Goal: Transaction & Acquisition: Purchase product/service

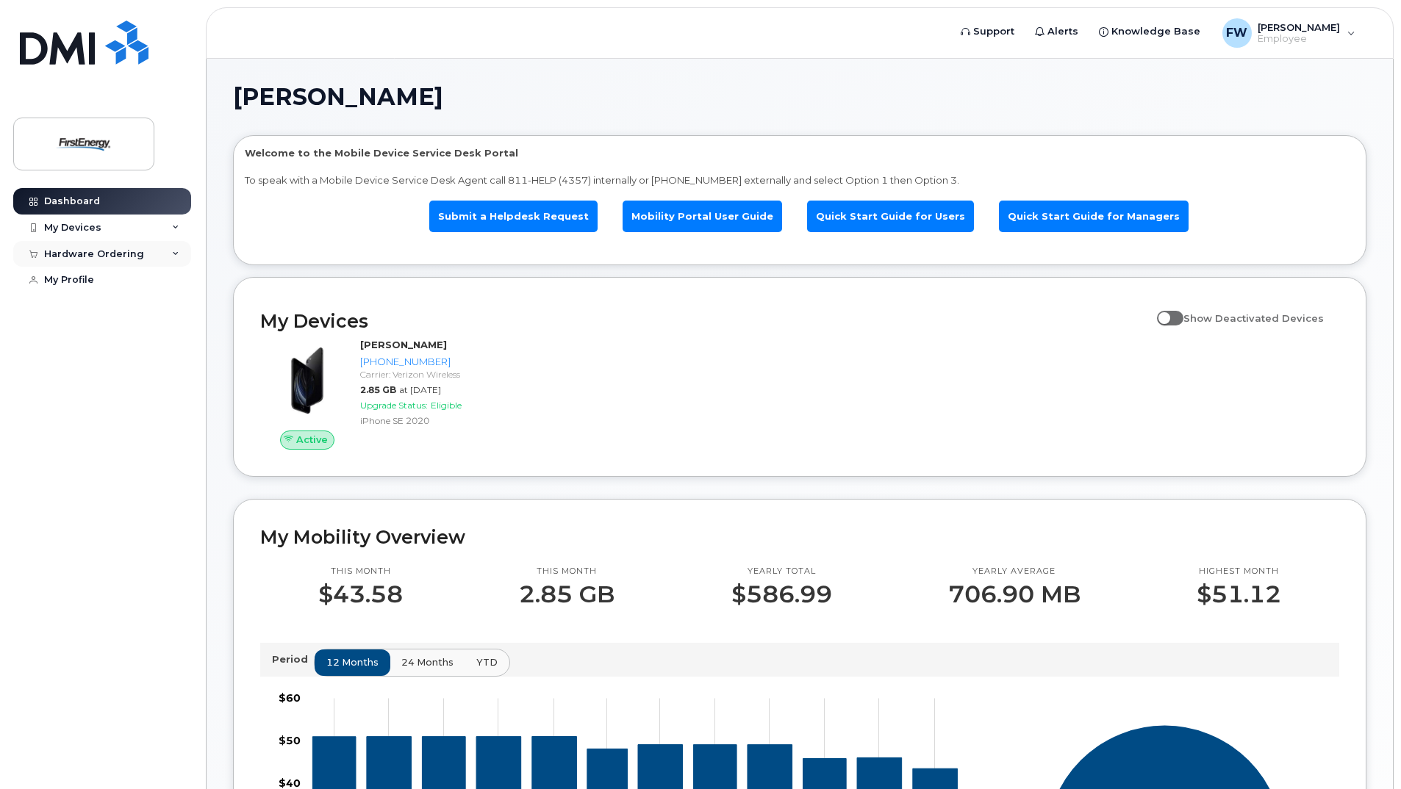
click at [175, 252] on icon at bounding box center [175, 254] width 7 height 7
click at [98, 306] on div "New Order" at bounding box center [79, 308] width 56 height 13
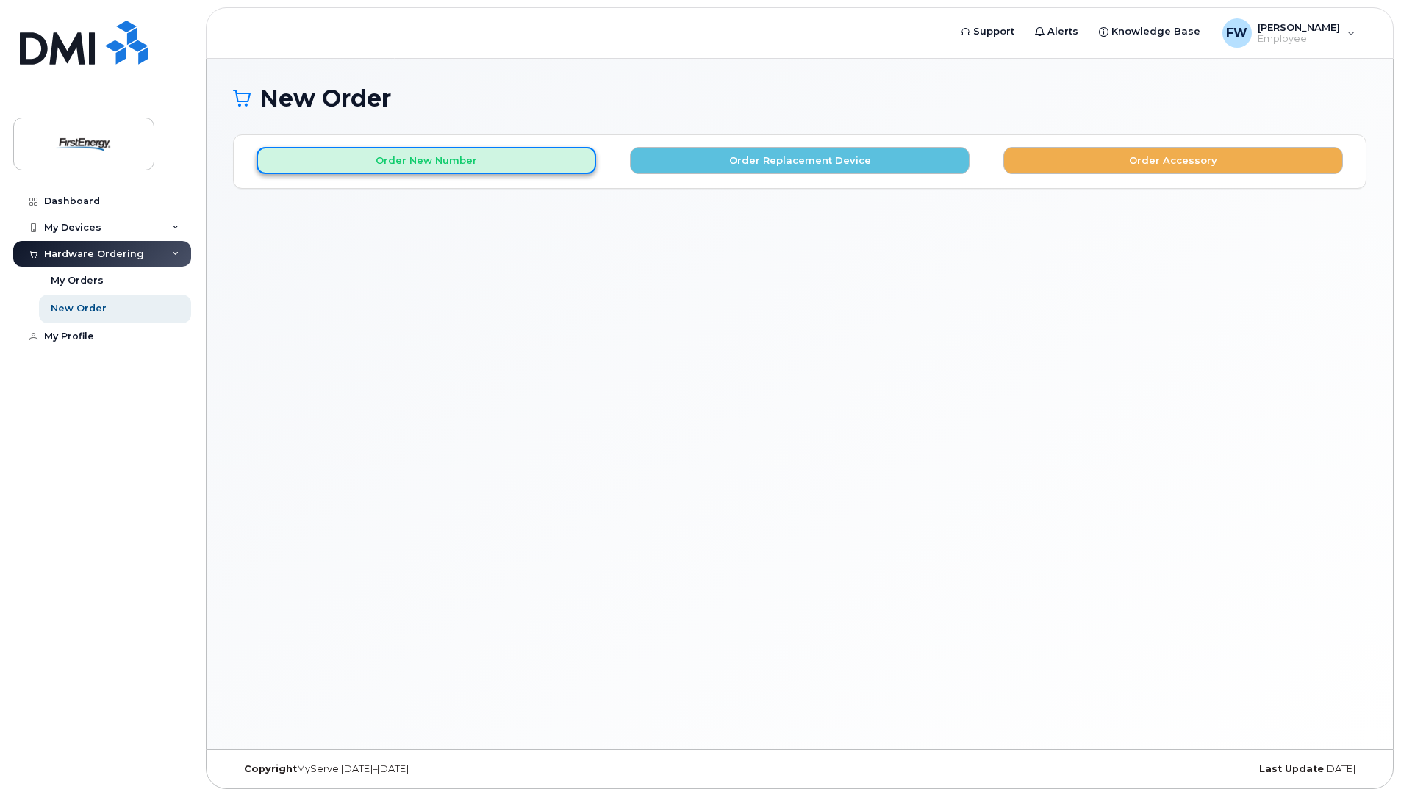
click at [545, 153] on button "Order New Number" at bounding box center [426, 160] width 340 height 27
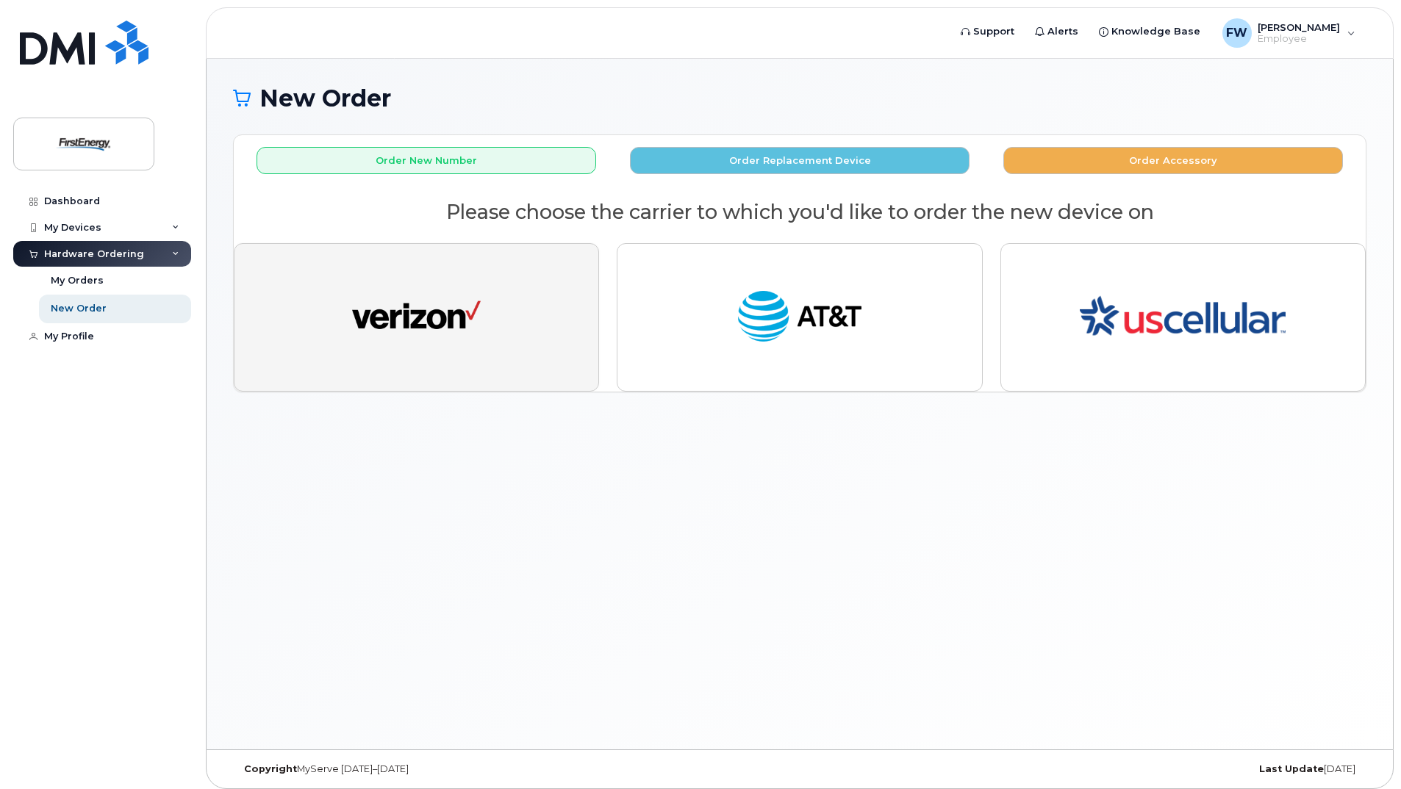
click at [447, 298] on img "button" at bounding box center [416, 317] width 129 height 66
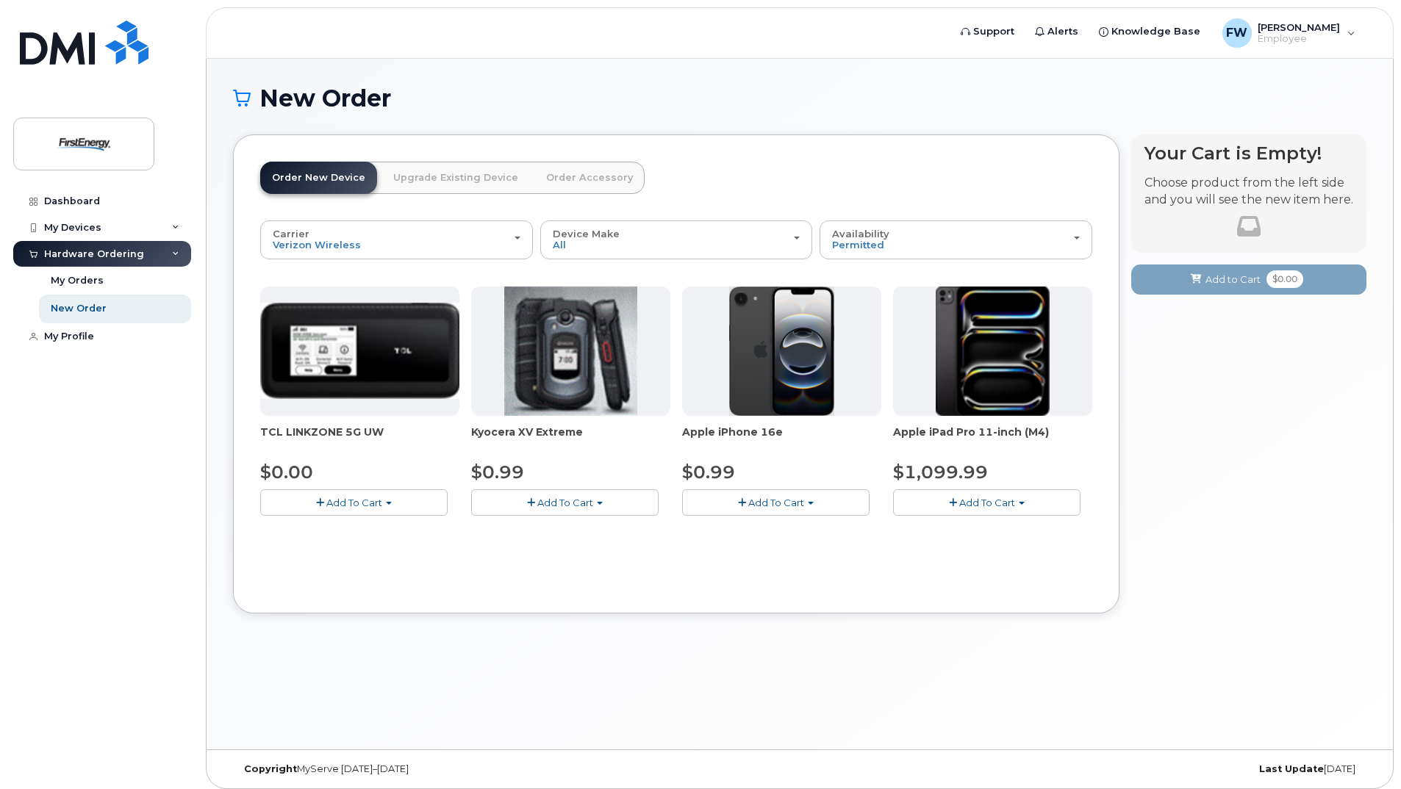
click at [967, 502] on span "Add To Cart" at bounding box center [987, 503] width 56 height 12
click at [1024, 502] on span "button" at bounding box center [1022, 503] width 6 height 3
click at [1009, 527] on link "$1099.99 - 2 Year Activation" at bounding box center [980, 530] width 167 height 18
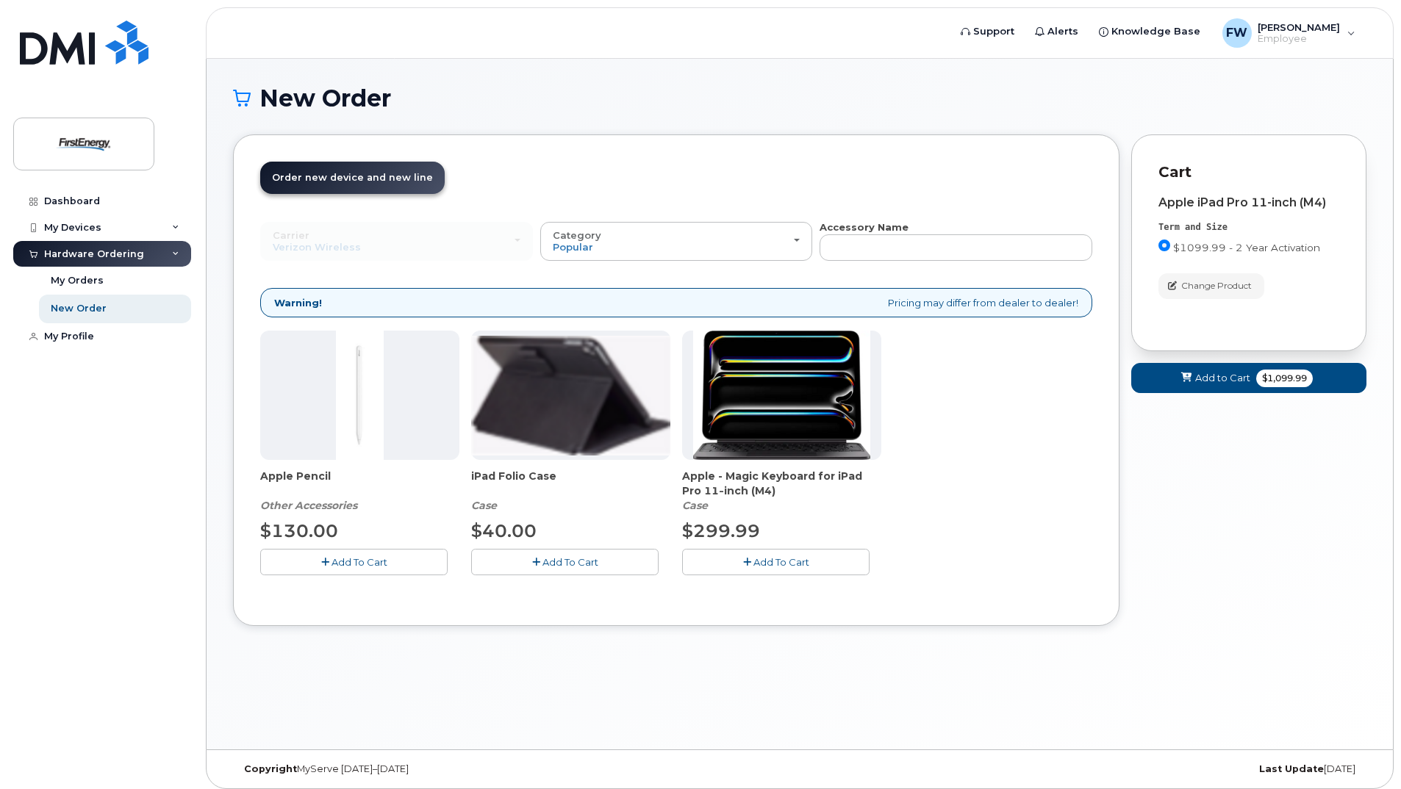
click at [559, 561] on span "Add To Cart" at bounding box center [570, 562] width 56 height 12
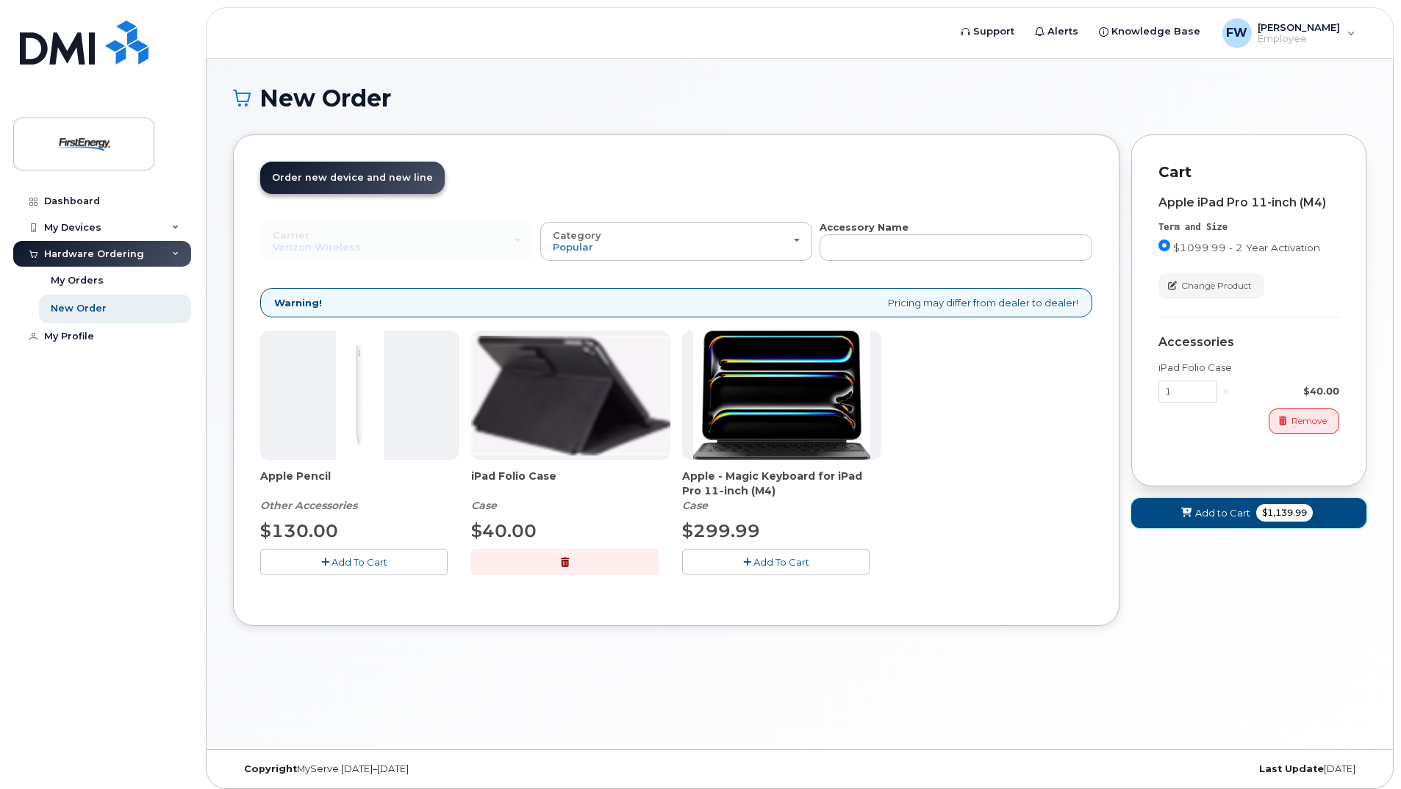
click at [1196, 514] on span "Add to Cart" at bounding box center [1222, 513] width 55 height 14
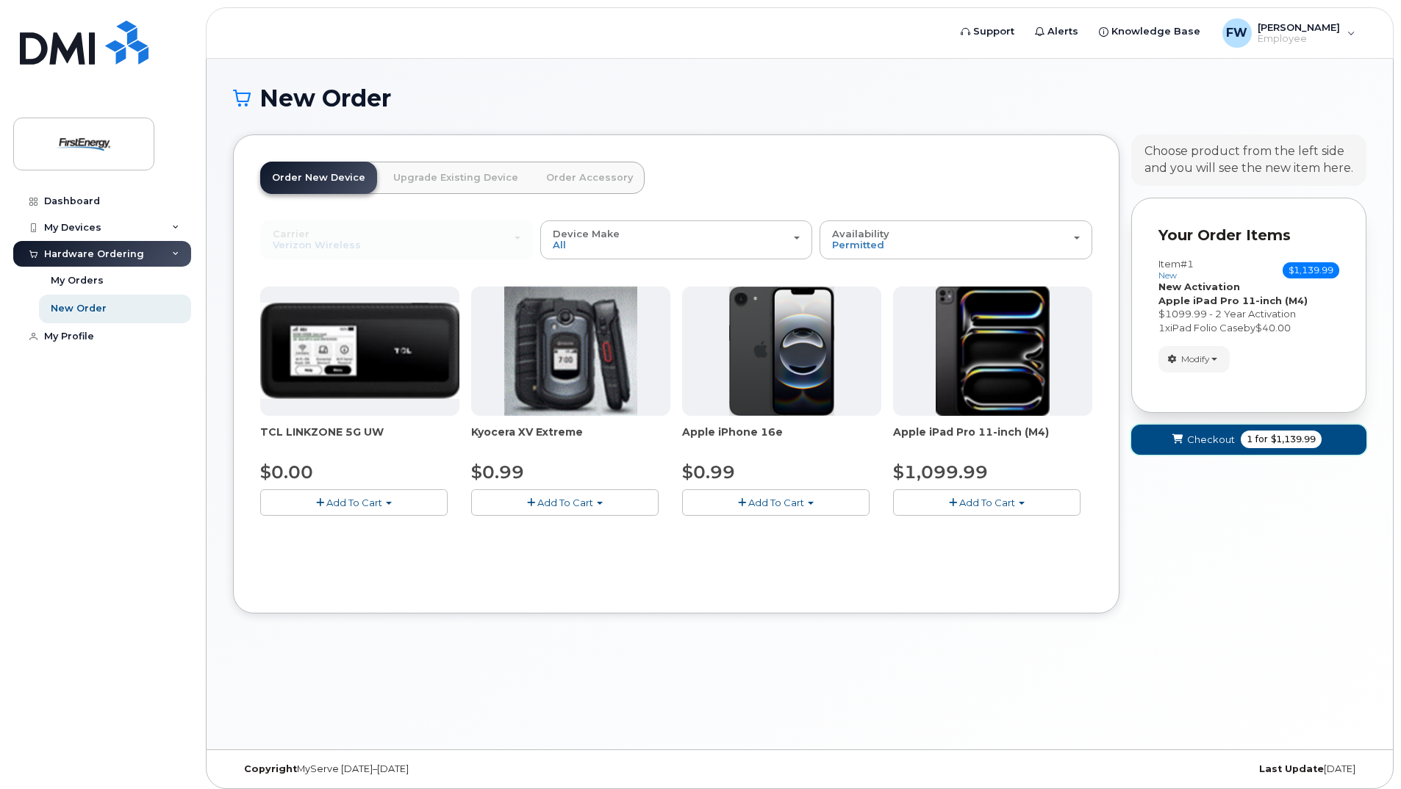
click at [1185, 439] on span "submit" at bounding box center [1178, 440] width 14 height 14
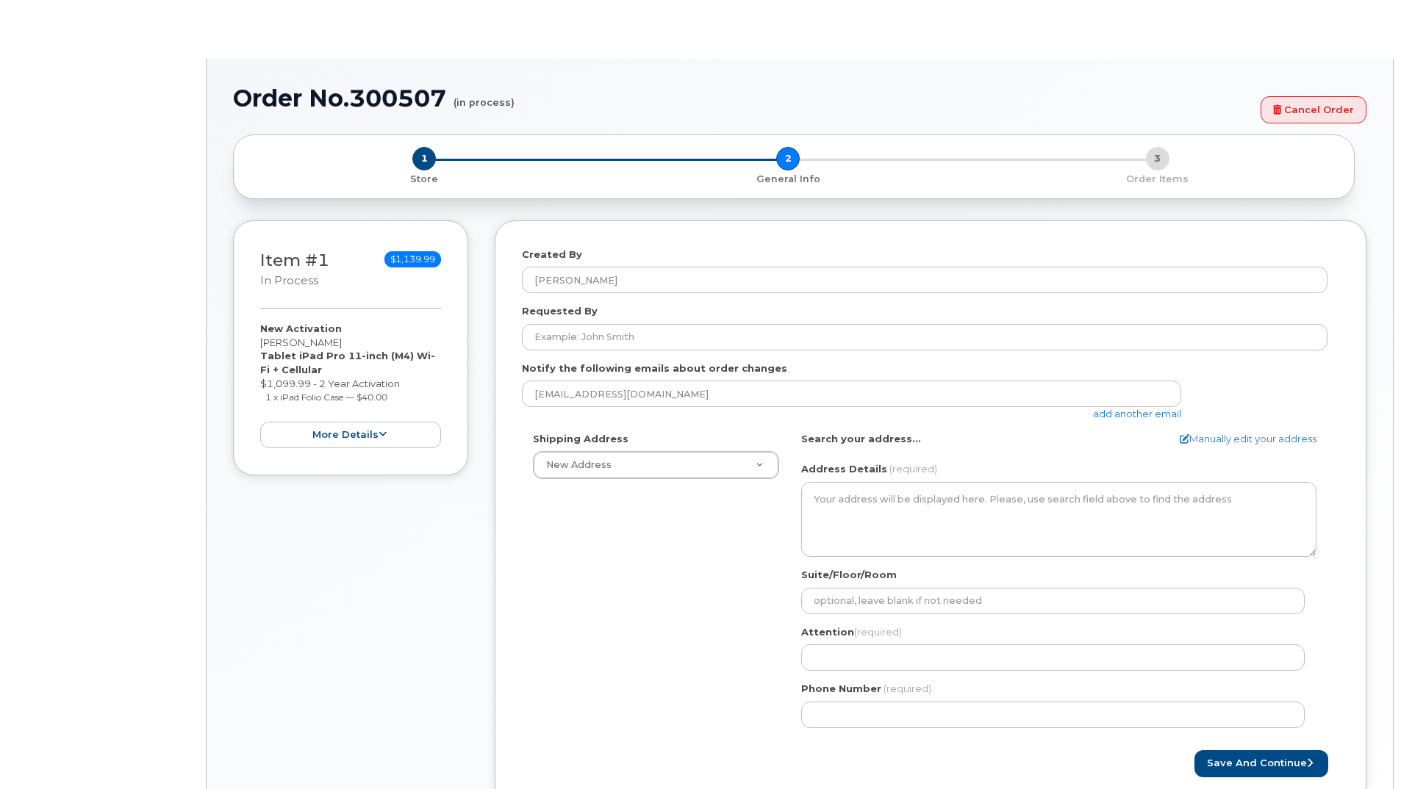
select select
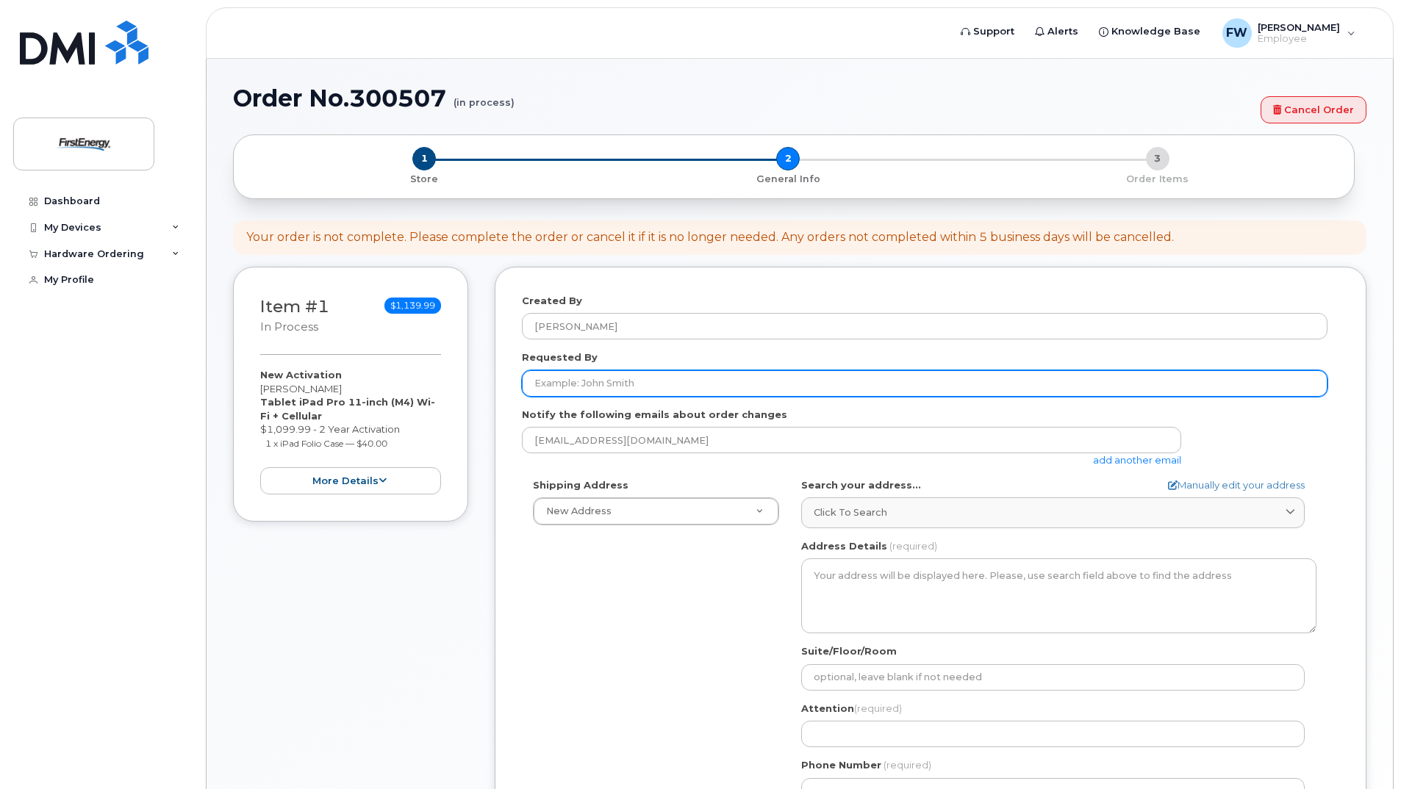
click at [578, 387] on input "Requested By" at bounding box center [924, 383] width 805 height 26
type input "[PERSON_NAME]"
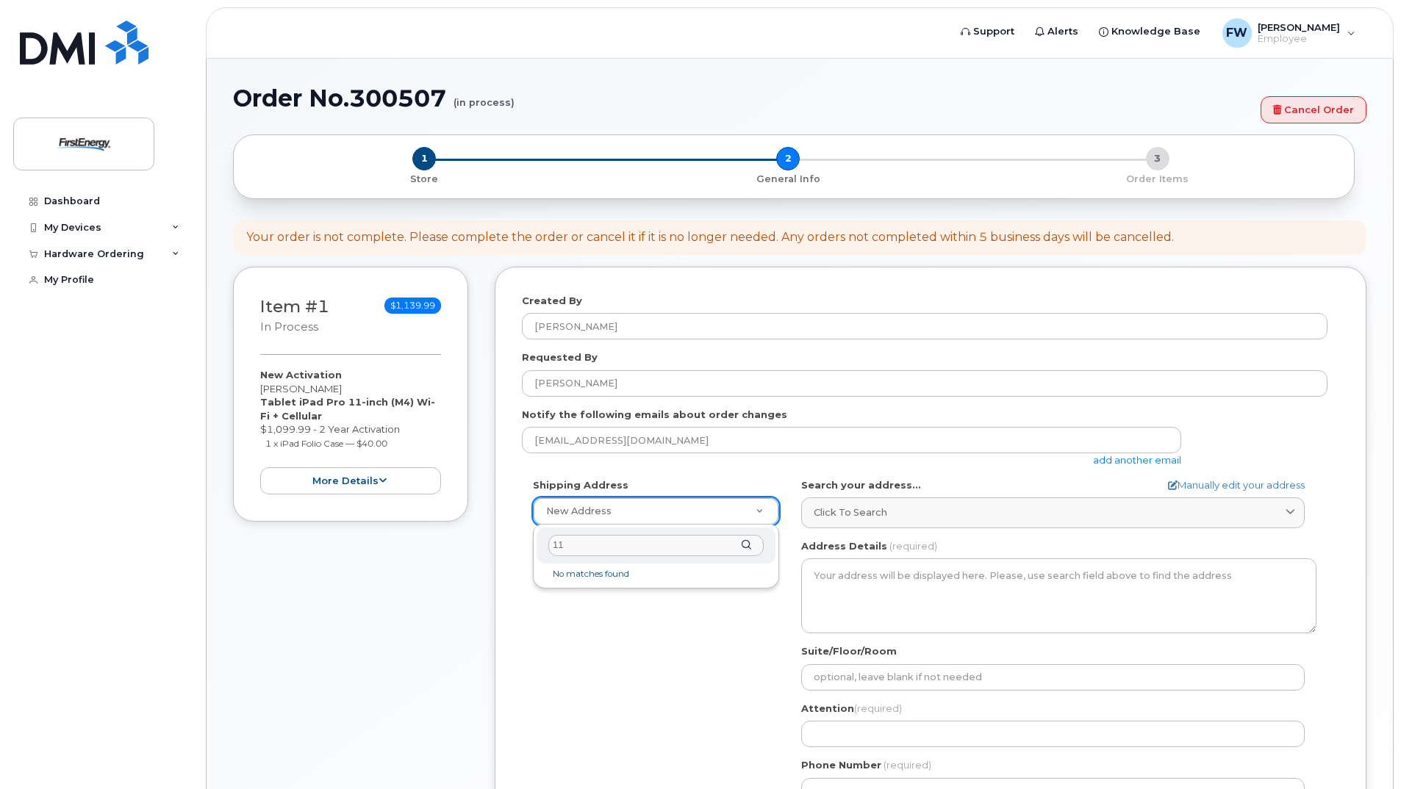
type input "1"
type input "401 [PERSON_NAME] Cut"
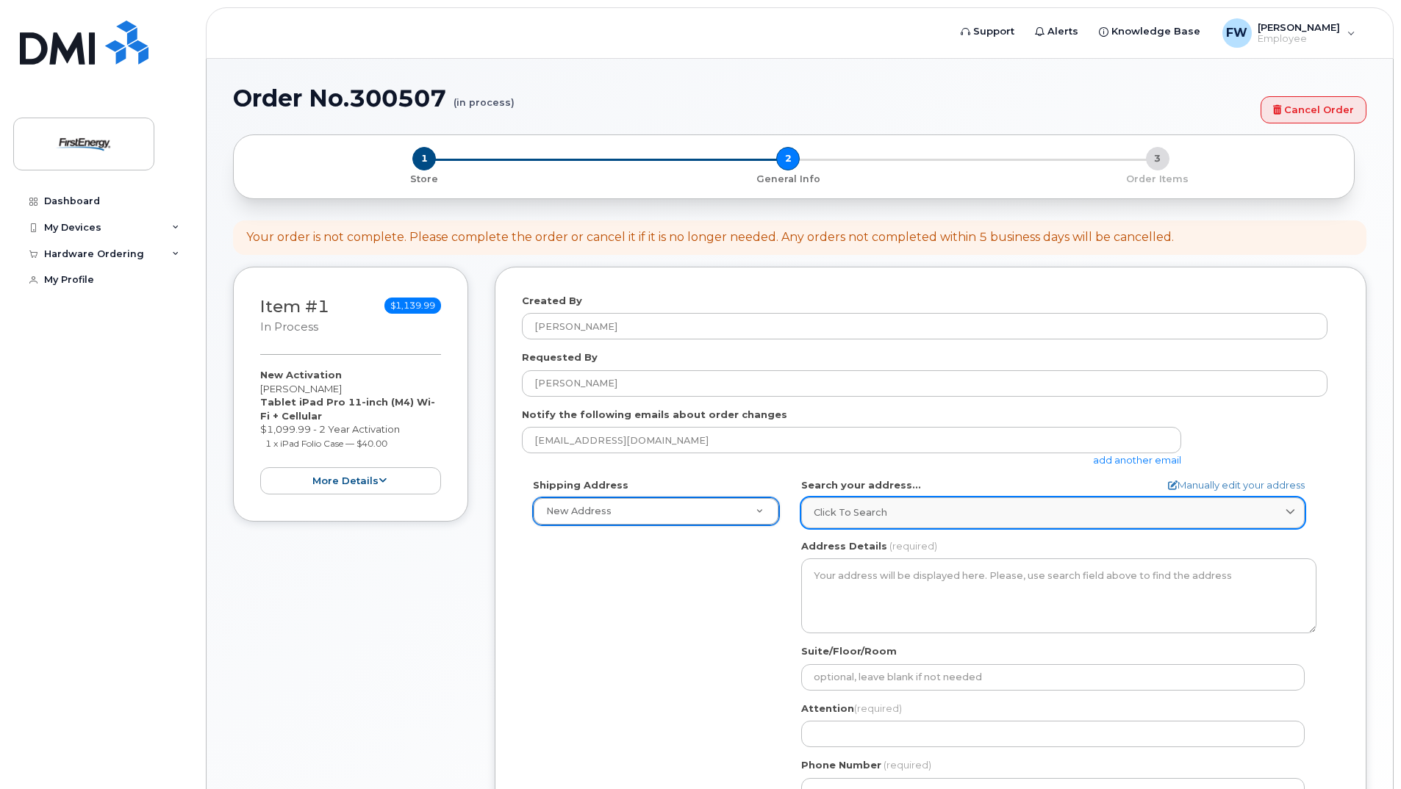
click at [1290, 516] on icon at bounding box center [1290, 514] width 10 height 10
click at [976, 518] on div "Click to search" at bounding box center [1052, 513] width 478 height 14
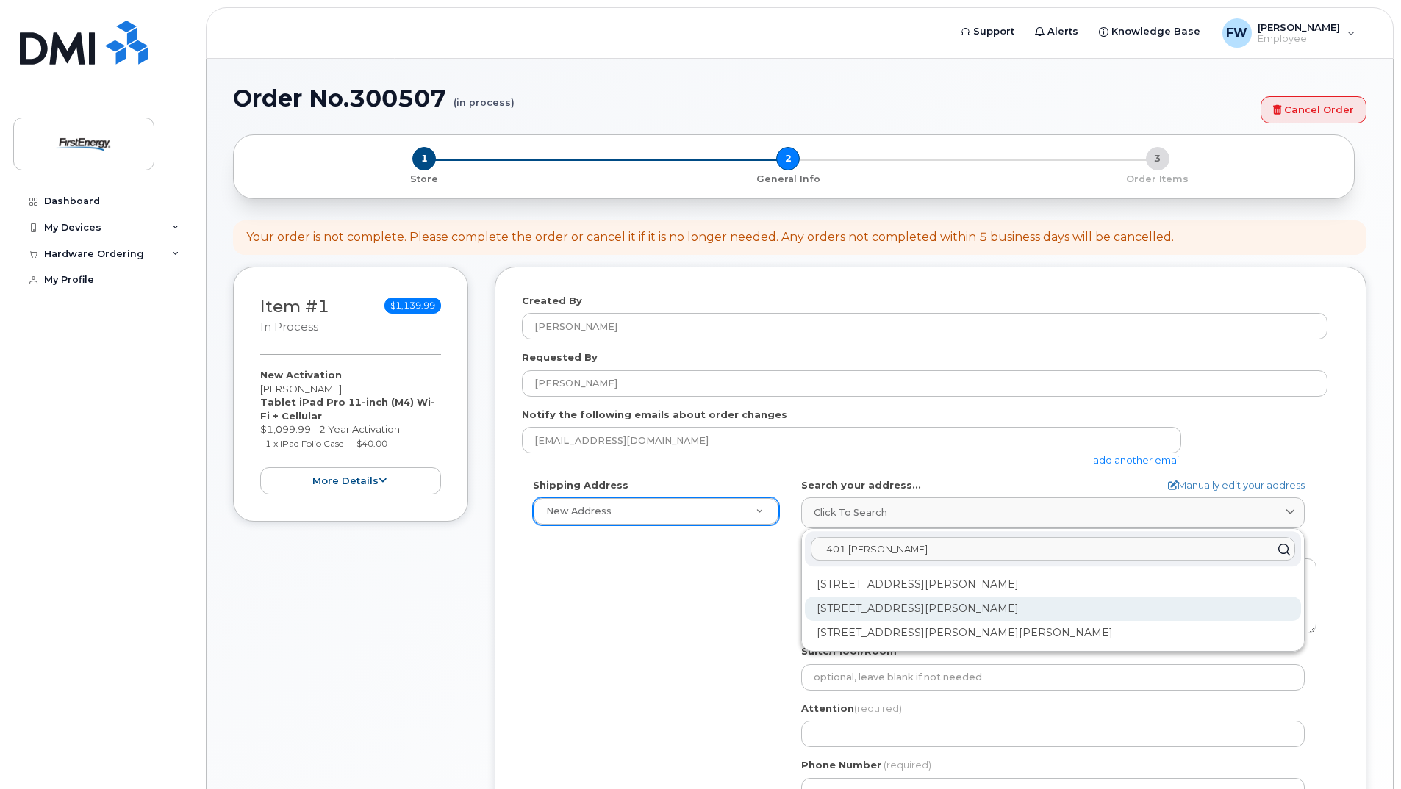
type input "401 Coyle"
click at [913, 605] on div "401 Coyle Curtain Rd Monongahela PA 15063-3515" at bounding box center [1053, 609] width 496 height 24
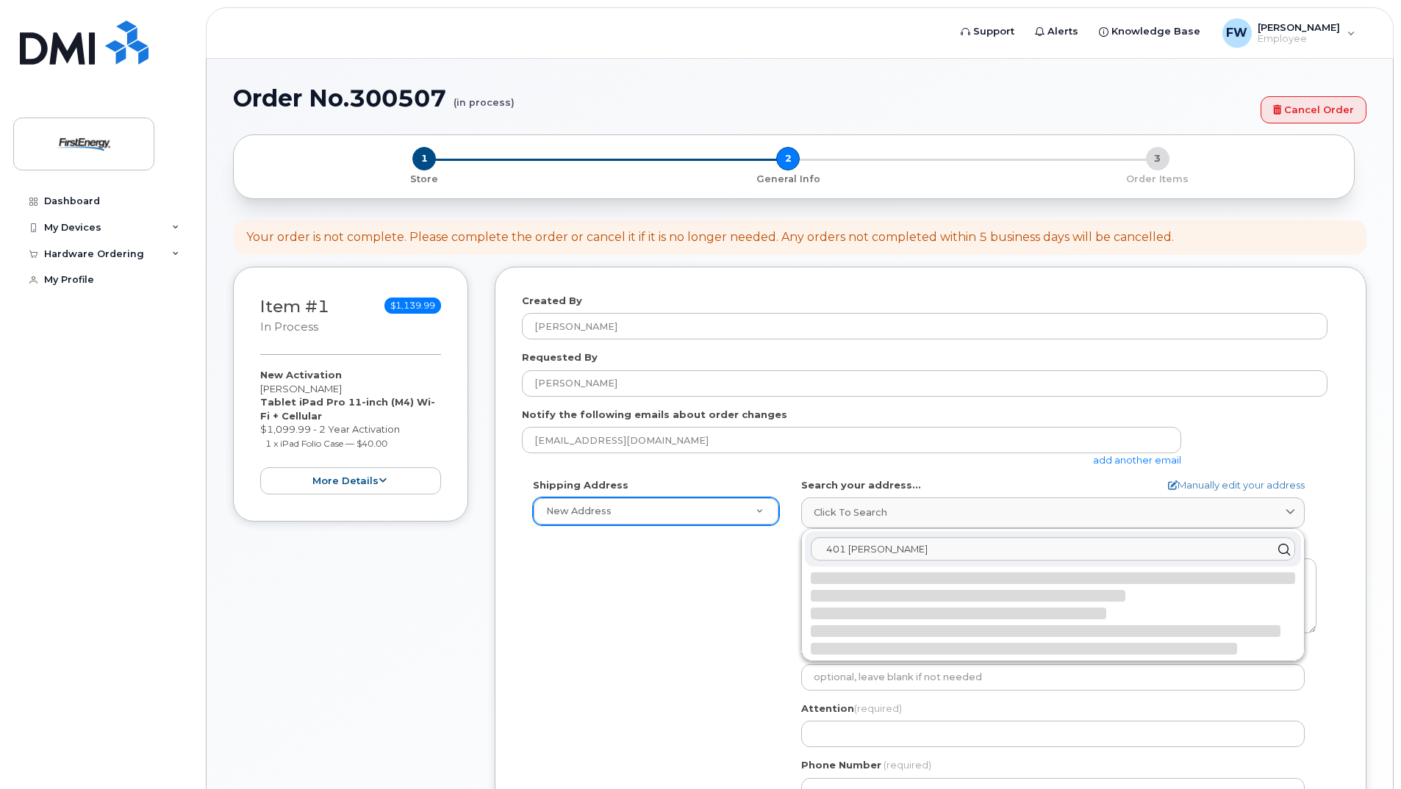
select select
type textarea "401 Coyle Curtain Rd MONONGAHELA PA 15063-3515 UNITED STATES"
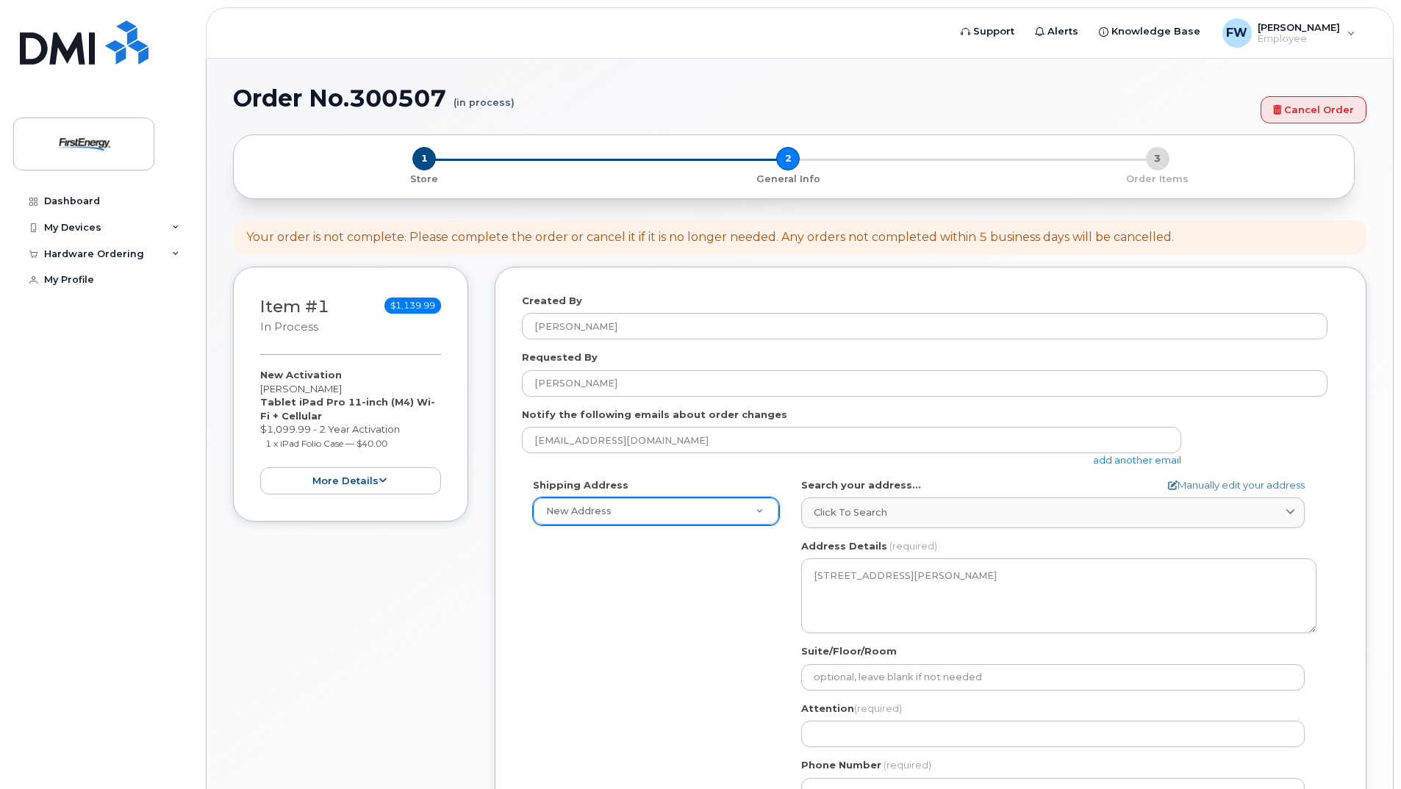
scroll to position [73, 0]
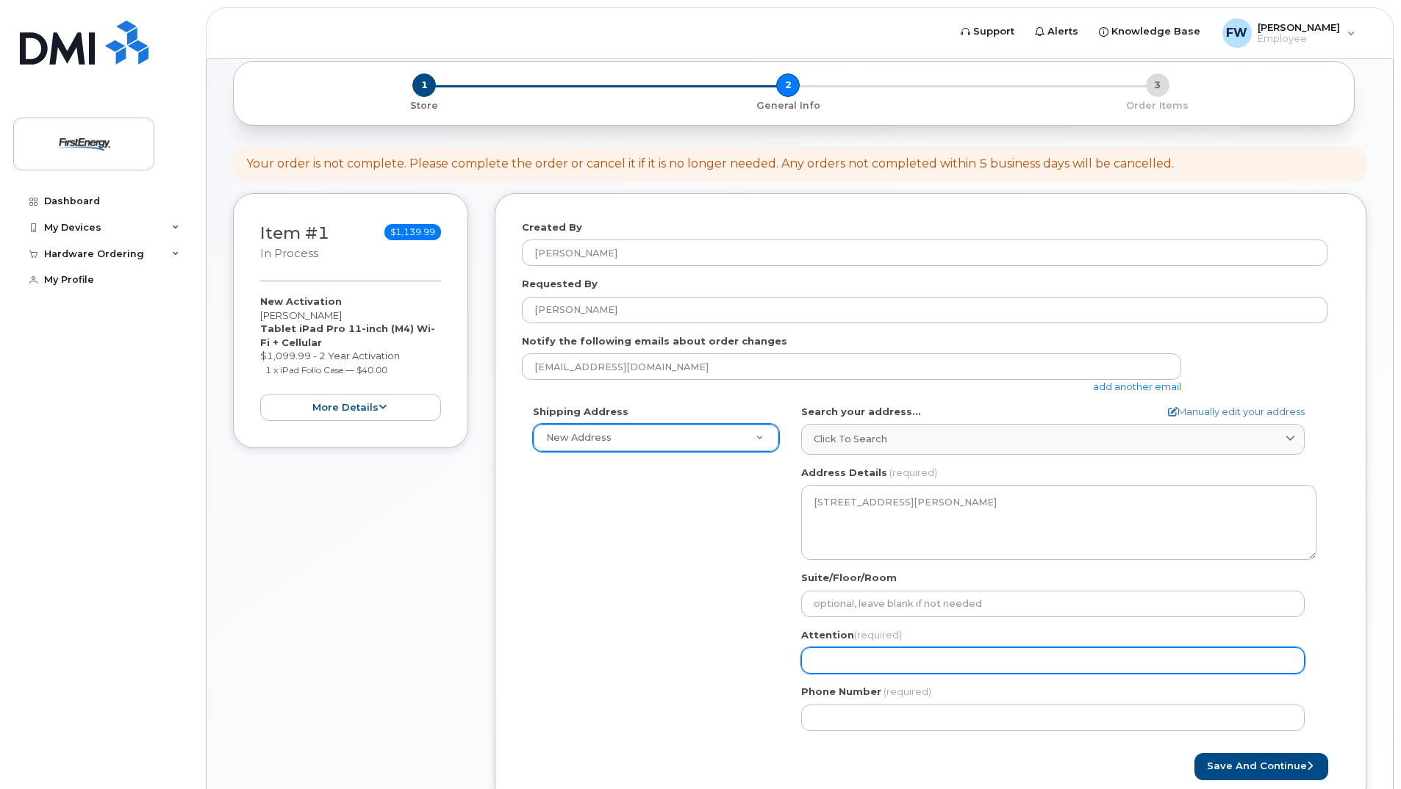
click at [896, 657] on input "Attention (required)" at bounding box center [1052, 660] width 503 height 26
select select
type input "W"
select select
type input "Wi"
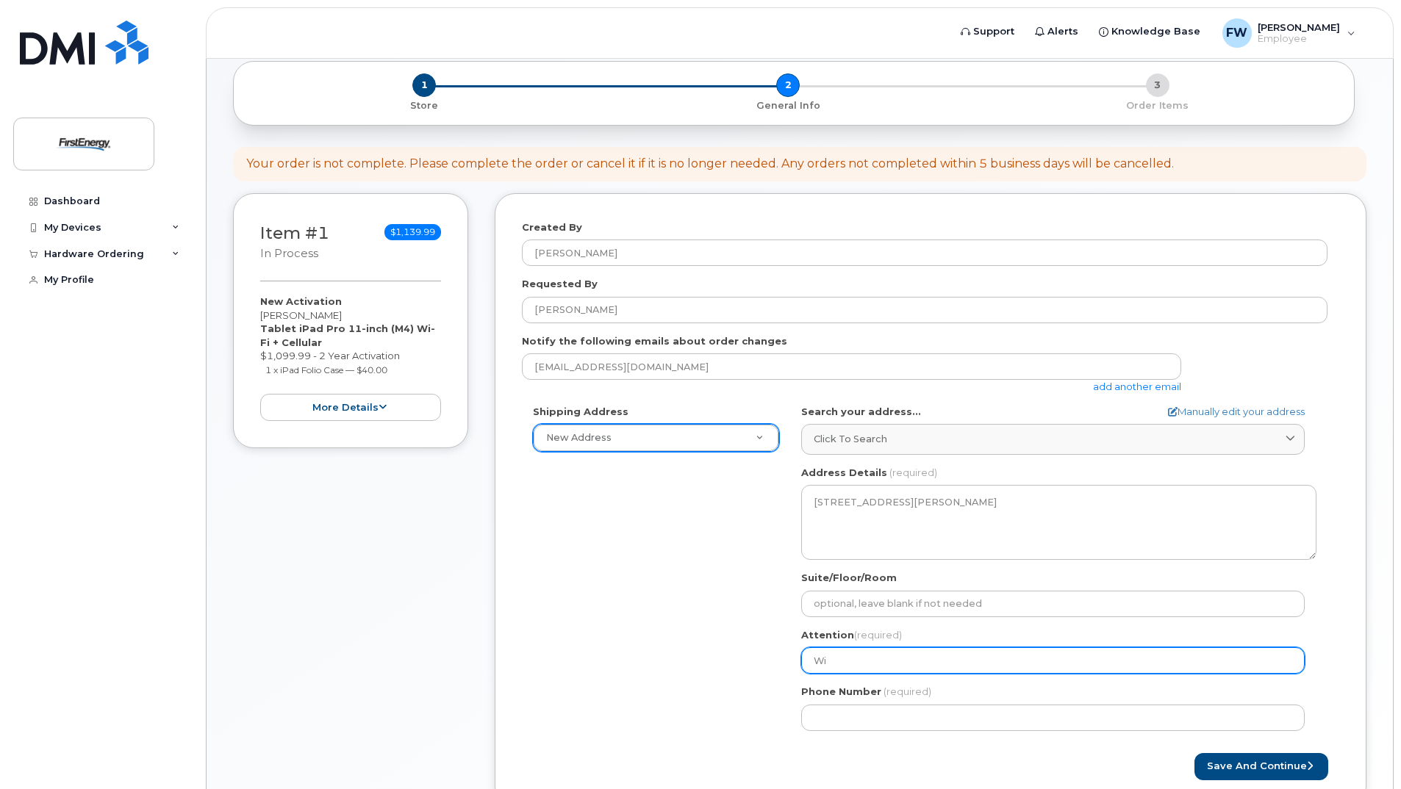
select select
type input "Wil"
select select
type input "Will"
select select
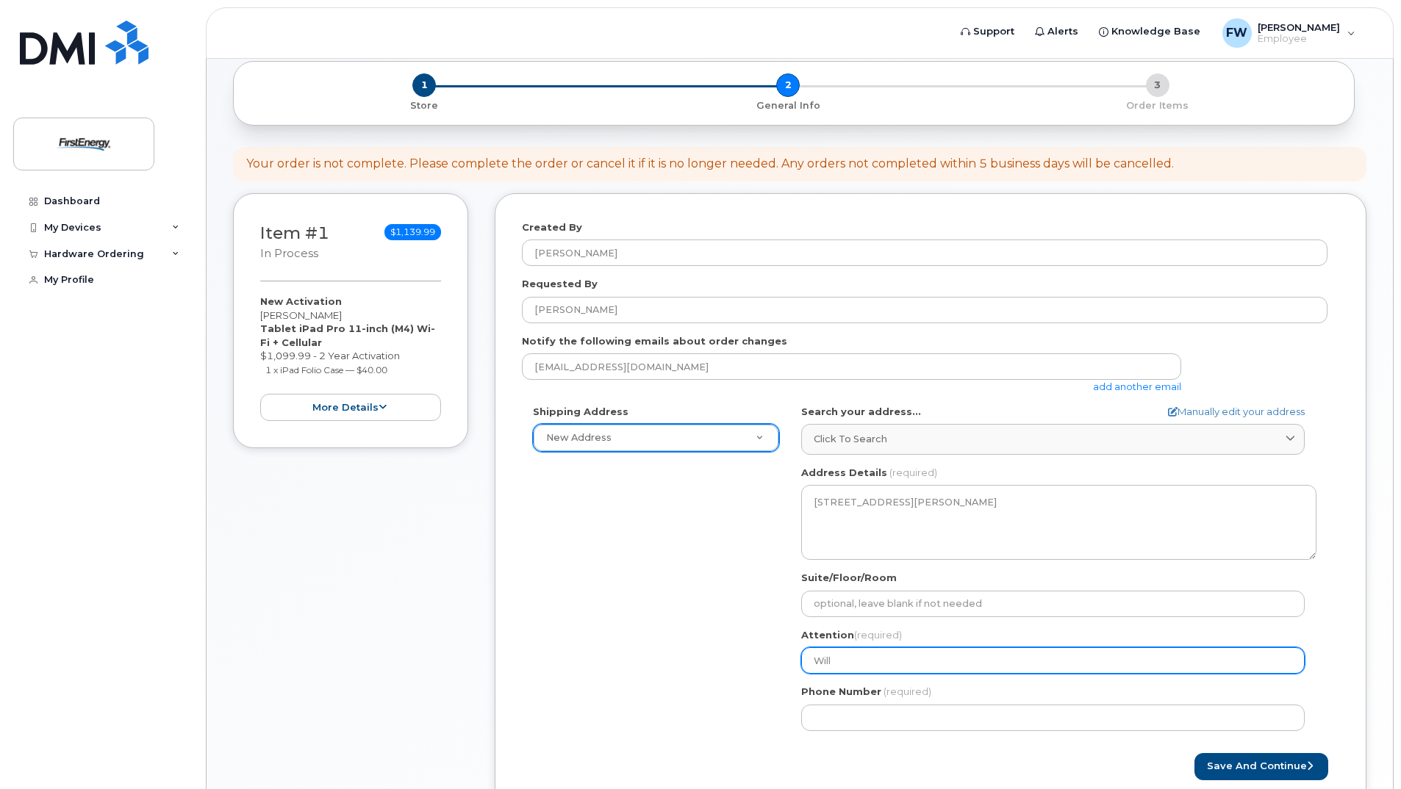
type input "Willi"
select select
type input "Willia"
select select
type input "William"
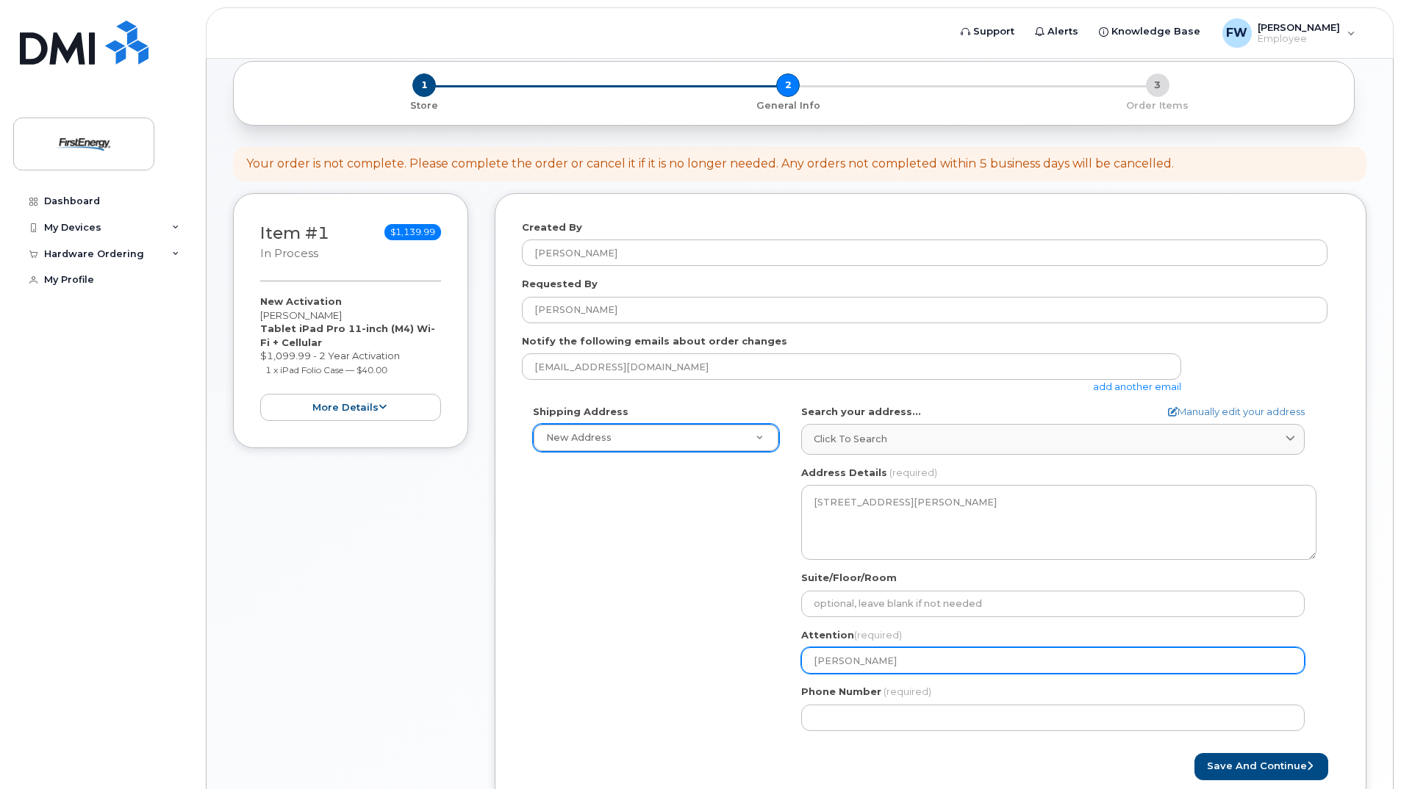
select select
type input "William F"
select select
type input "William Fi"
select select
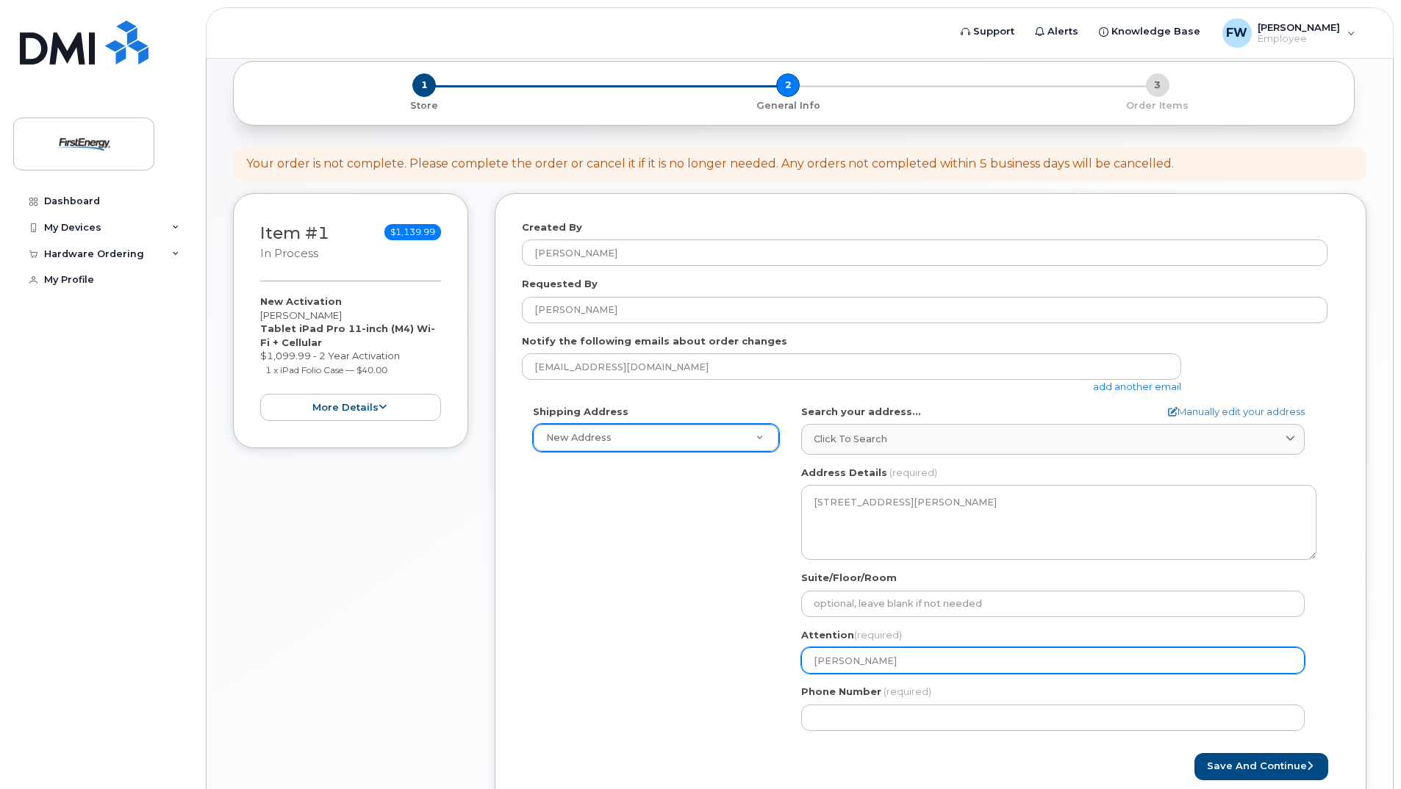
type input "William Fis"
select select
type input "William Fish"
select select
type input "William Fishe"
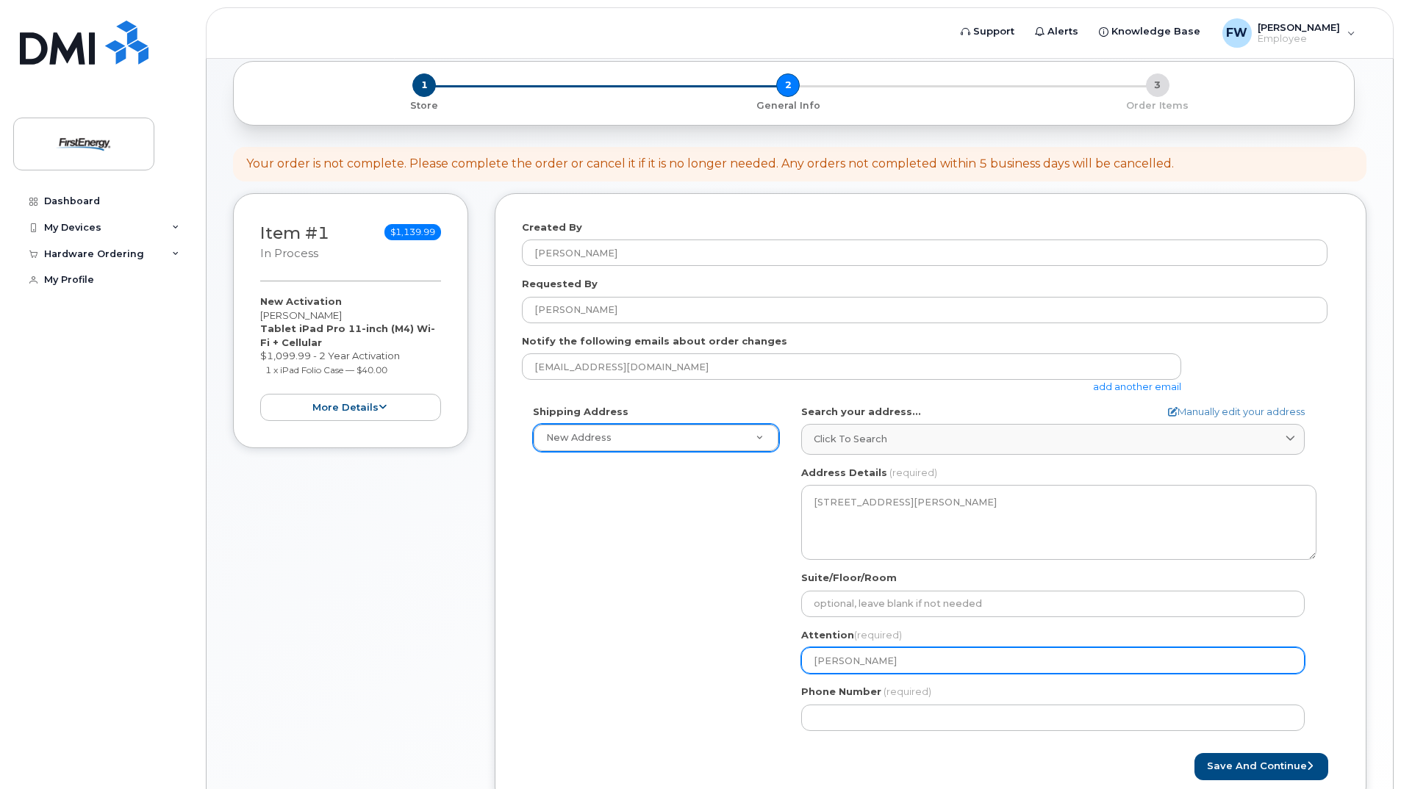
select select
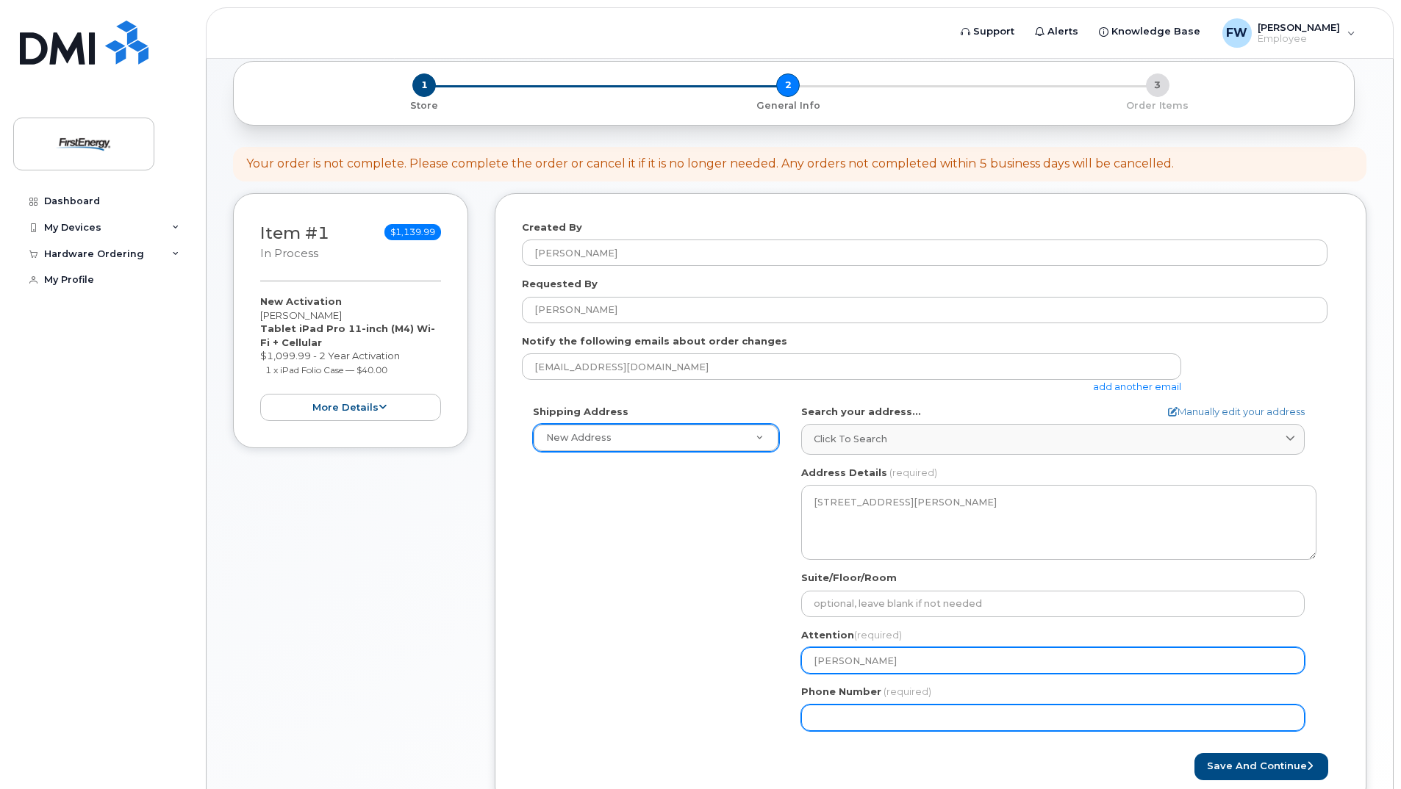
type input "William Fisher"
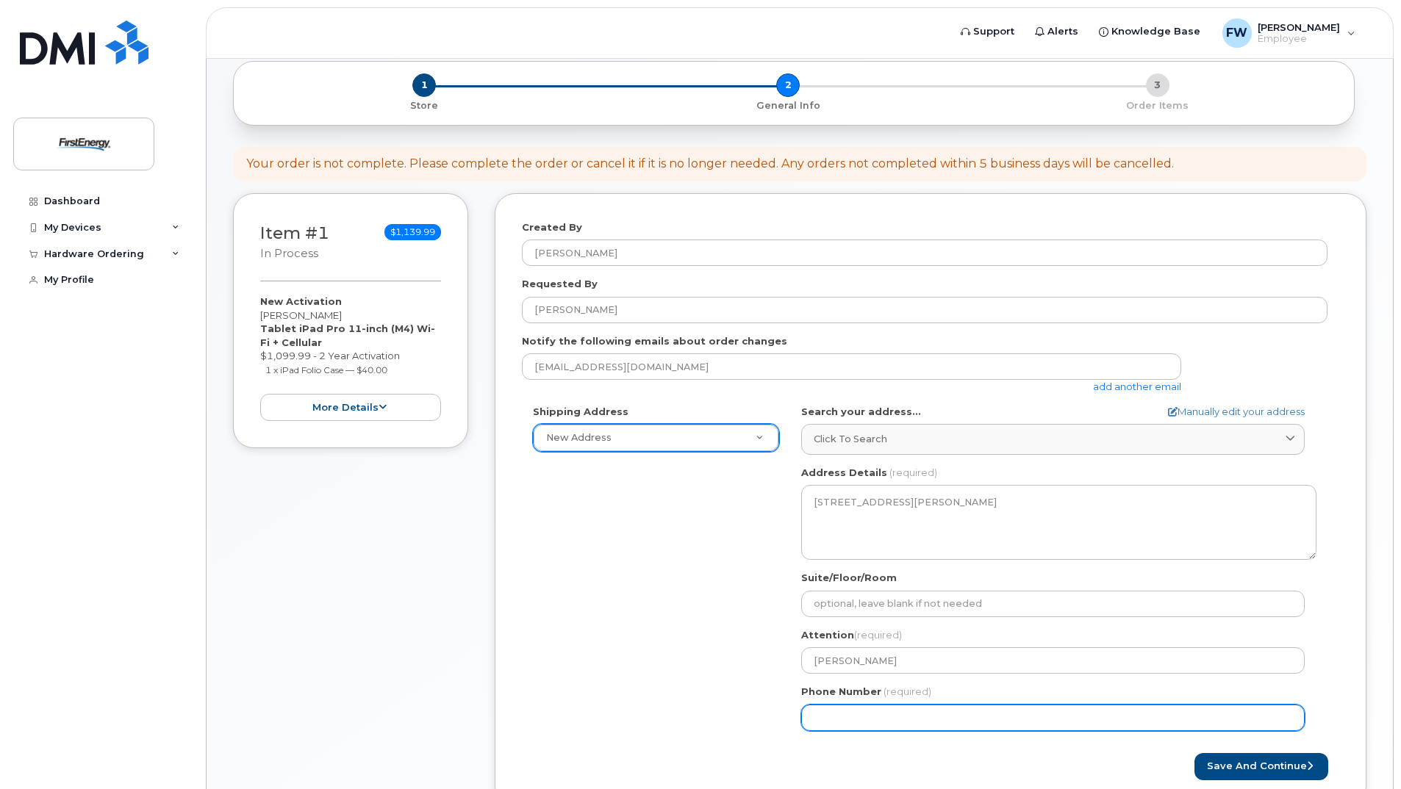
click at [937, 717] on input "Phone Number" at bounding box center [1052, 718] width 503 height 26
type input "412"
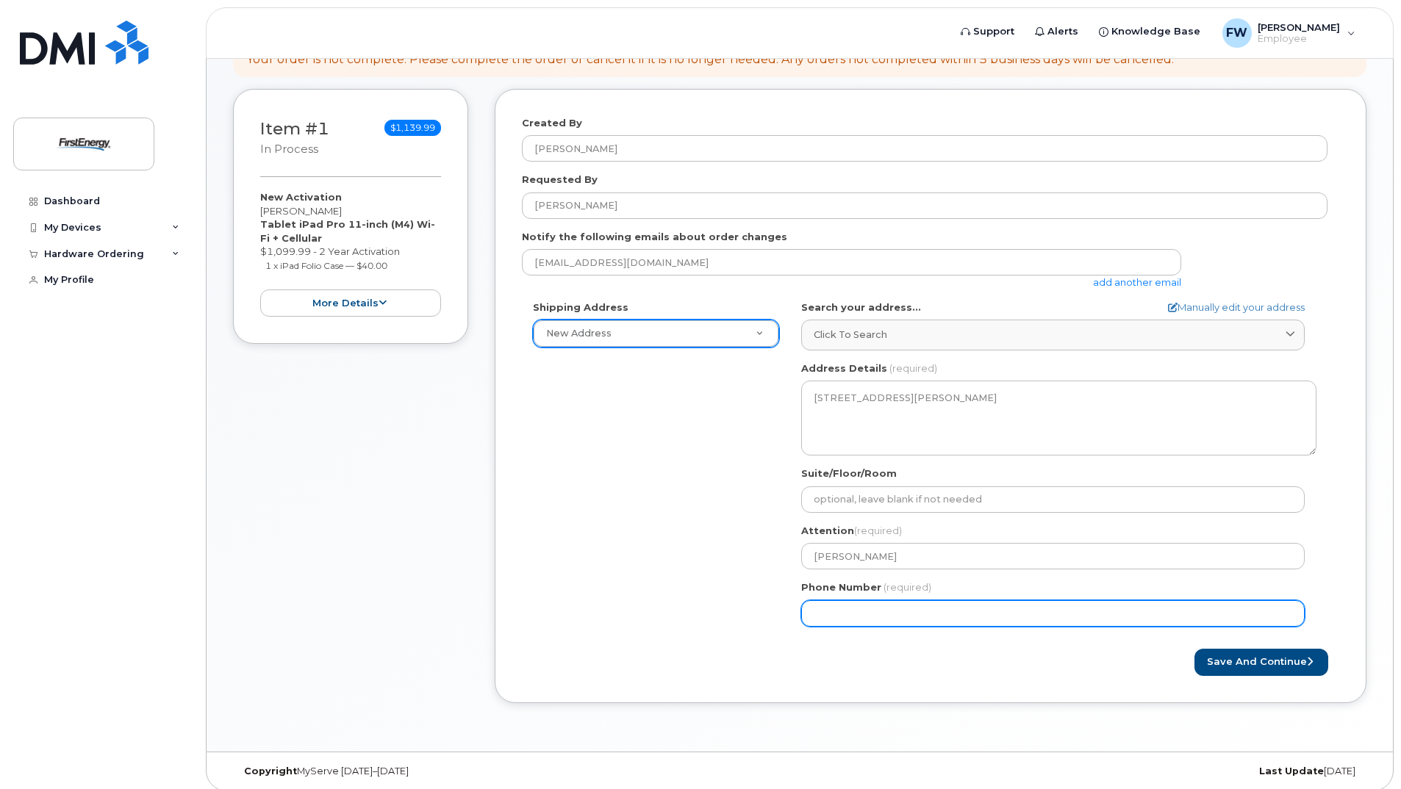
scroll to position [187, 0]
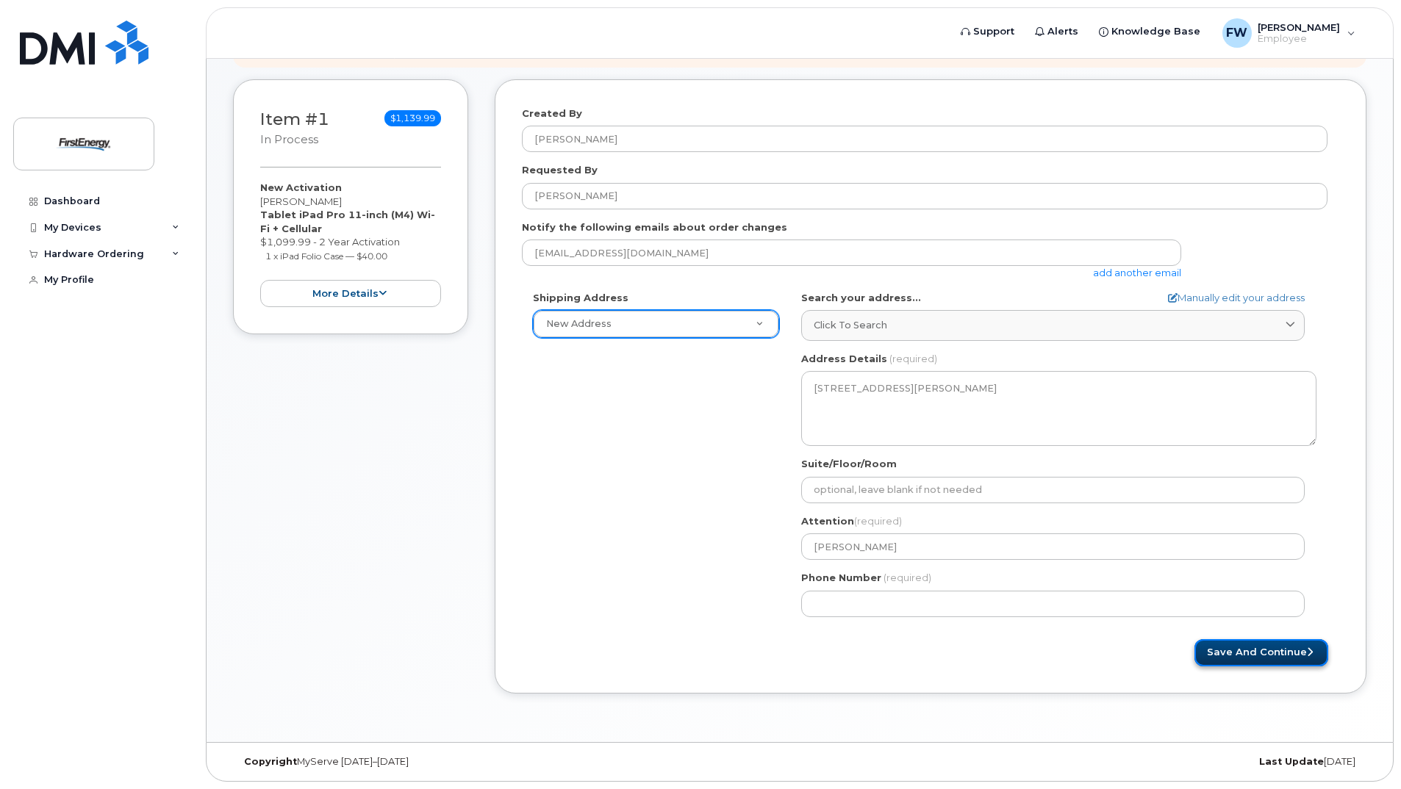
click at [1259, 656] on button "Save and Continue" at bounding box center [1261, 652] width 134 height 27
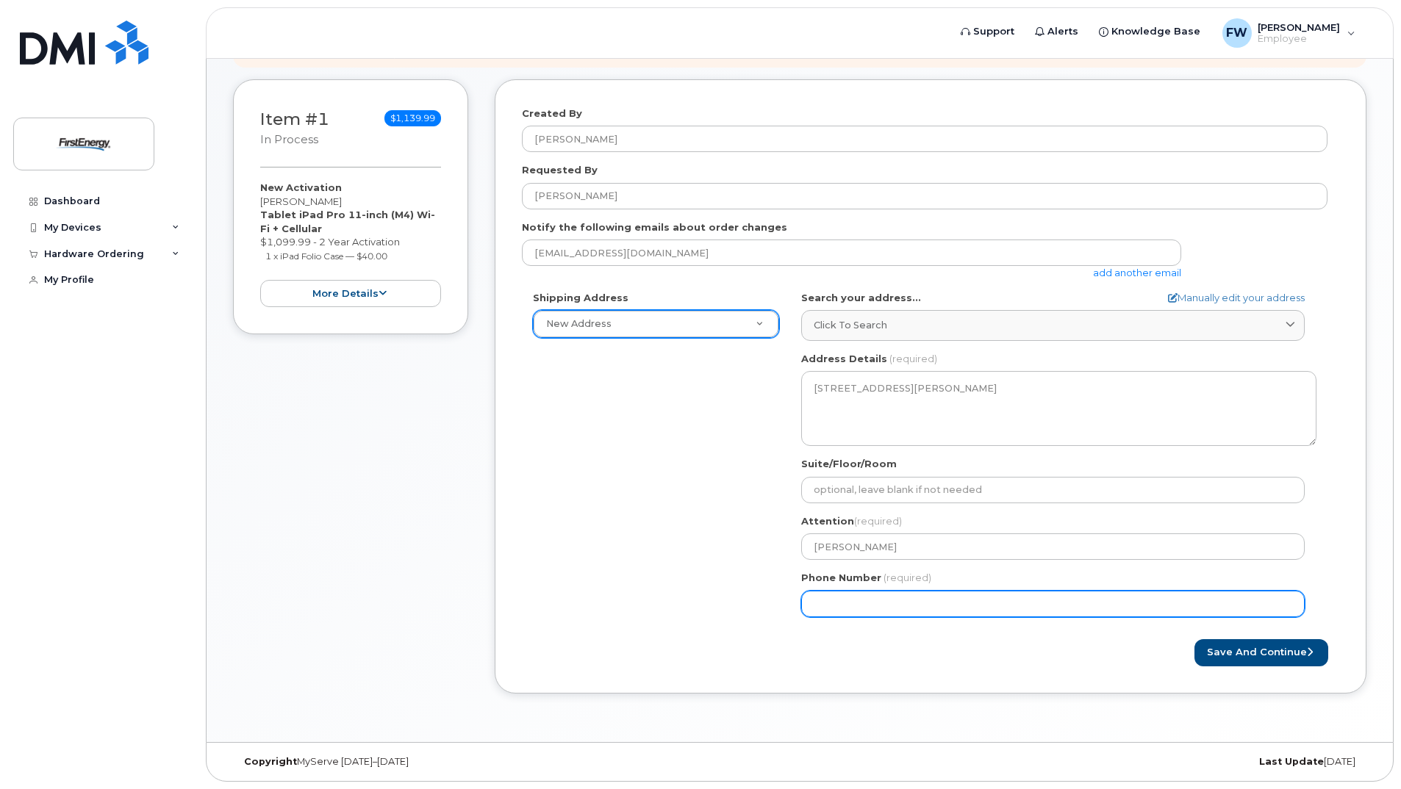
click at [814, 605] on input "Phone Number" at bounding box center [1052, 604] width 503 height 26
click at [838, 608] on input "Phone Number" at bounding box center [1052, 604] width 503 height 26
click at [861, 608] on input "Phone Number" at bounding box center [1052, 604] width 503 height 26
select select
type input "4124005859"
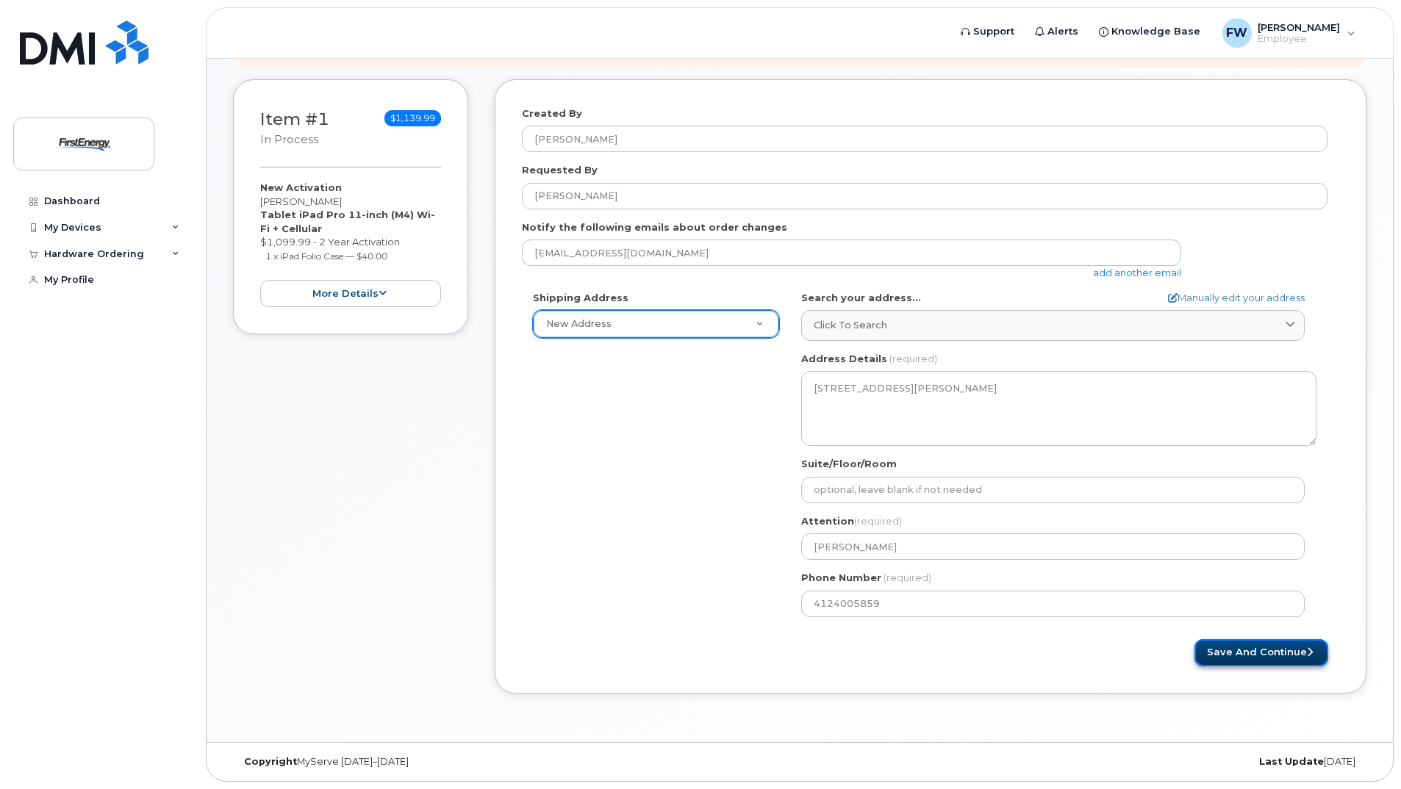
click at [1226, 656] on button "Save and Continue" at bounding box center [1261, 652] width 134 height 27
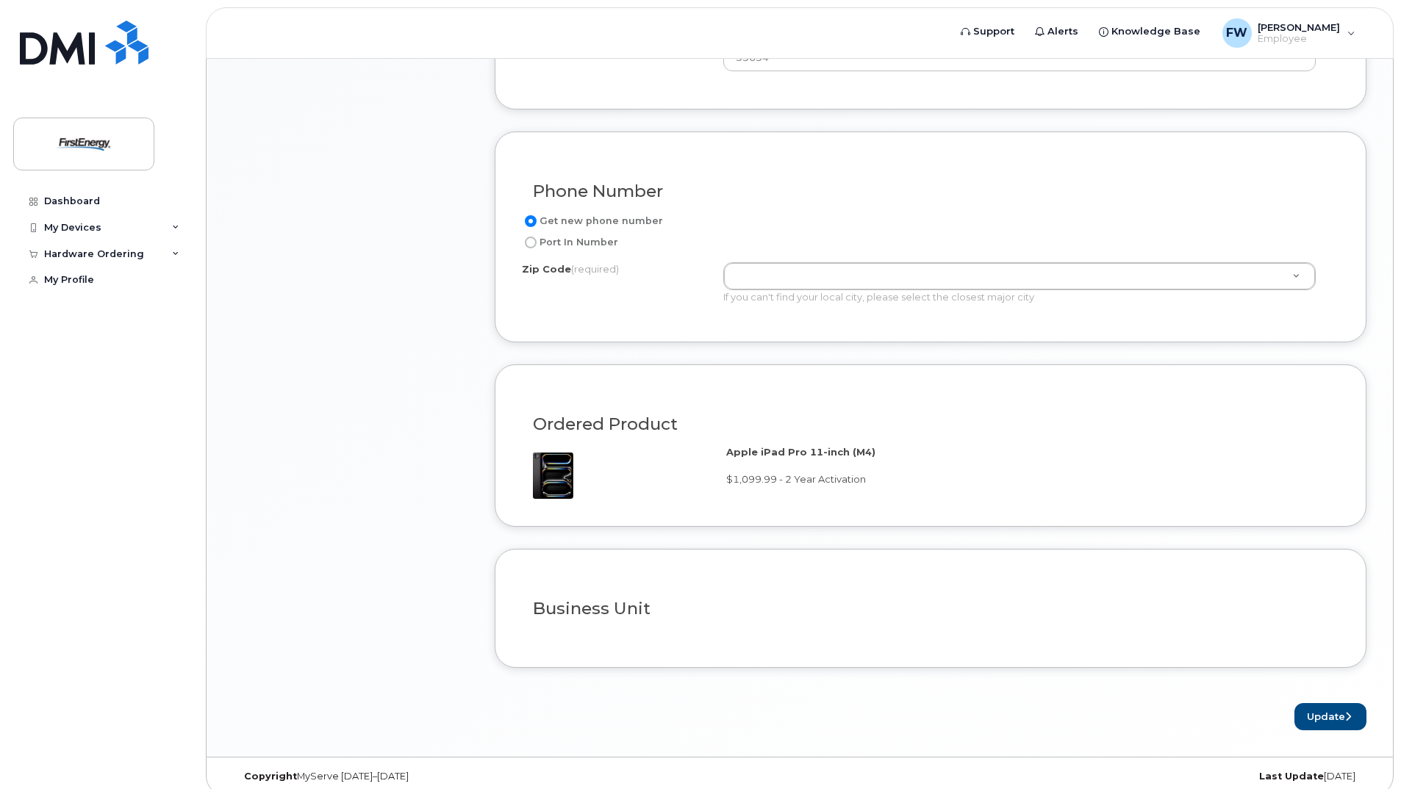
scroll to position [794, 0]
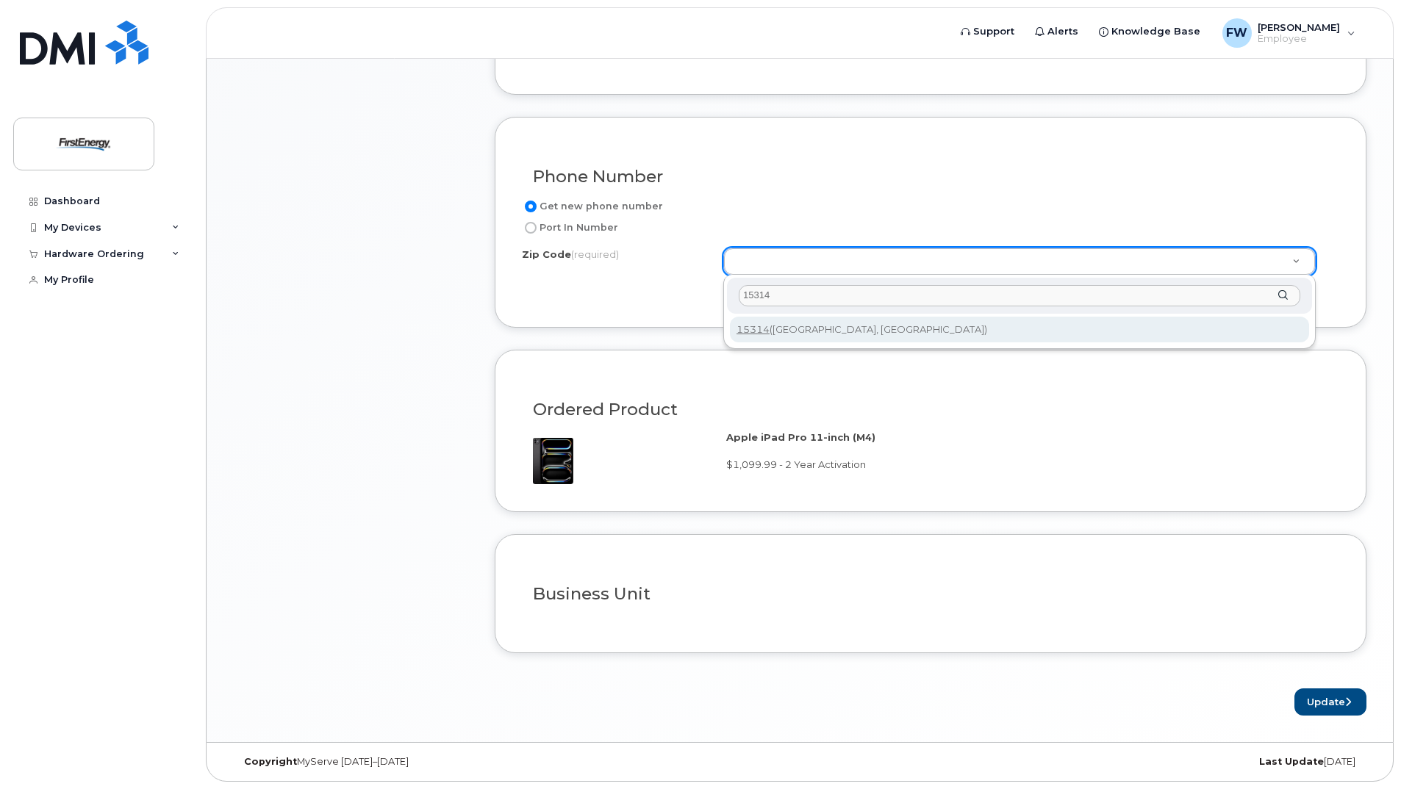
type input "15314"
type input "15314 (Bentleyville, PA)"
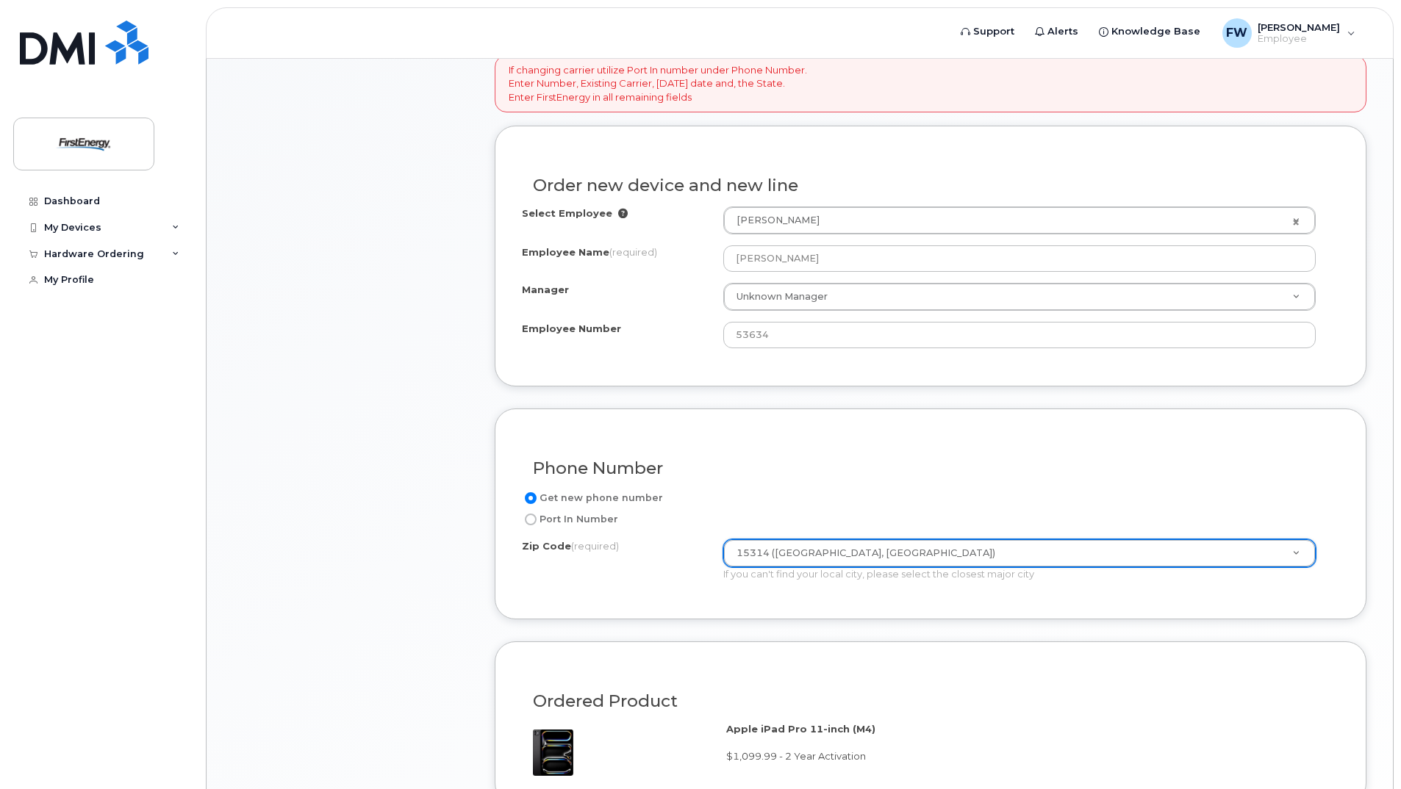
scroll to position [588, 0]
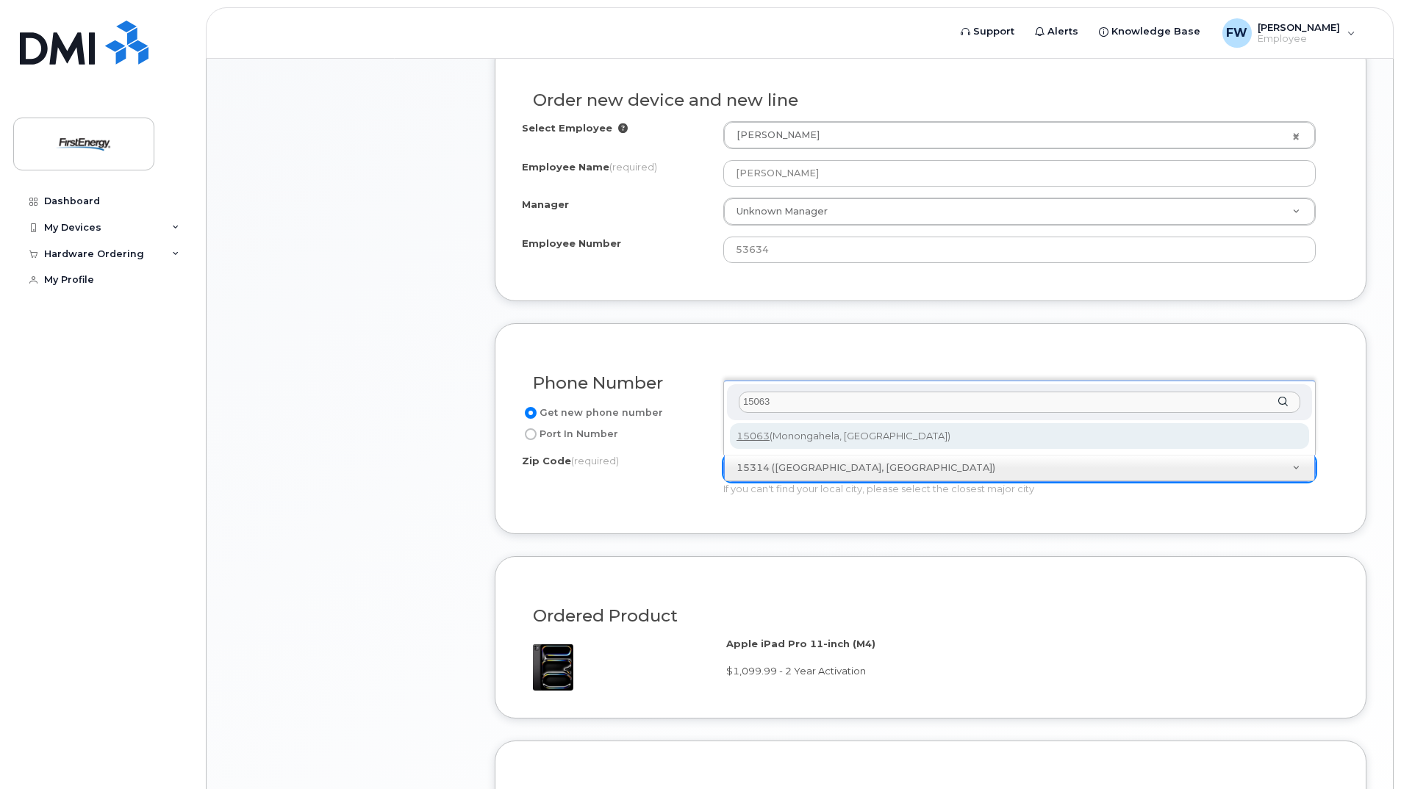
type input "15063"
type input "15063 (Monongahela, PA)"
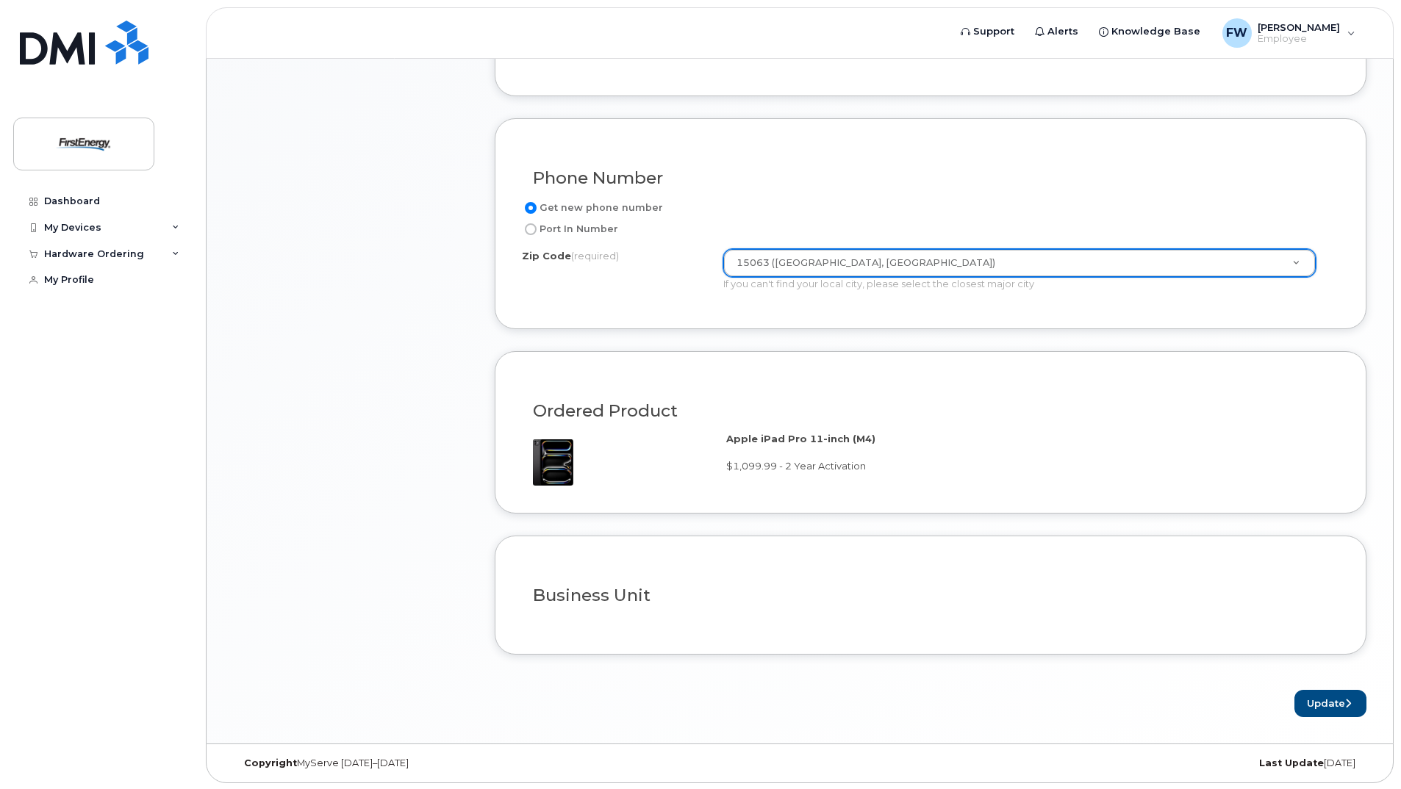
scroll to position [794, 0]
click at [1312, 706] on button "Update" at bounding box center [1330, 702] width 72 height 27
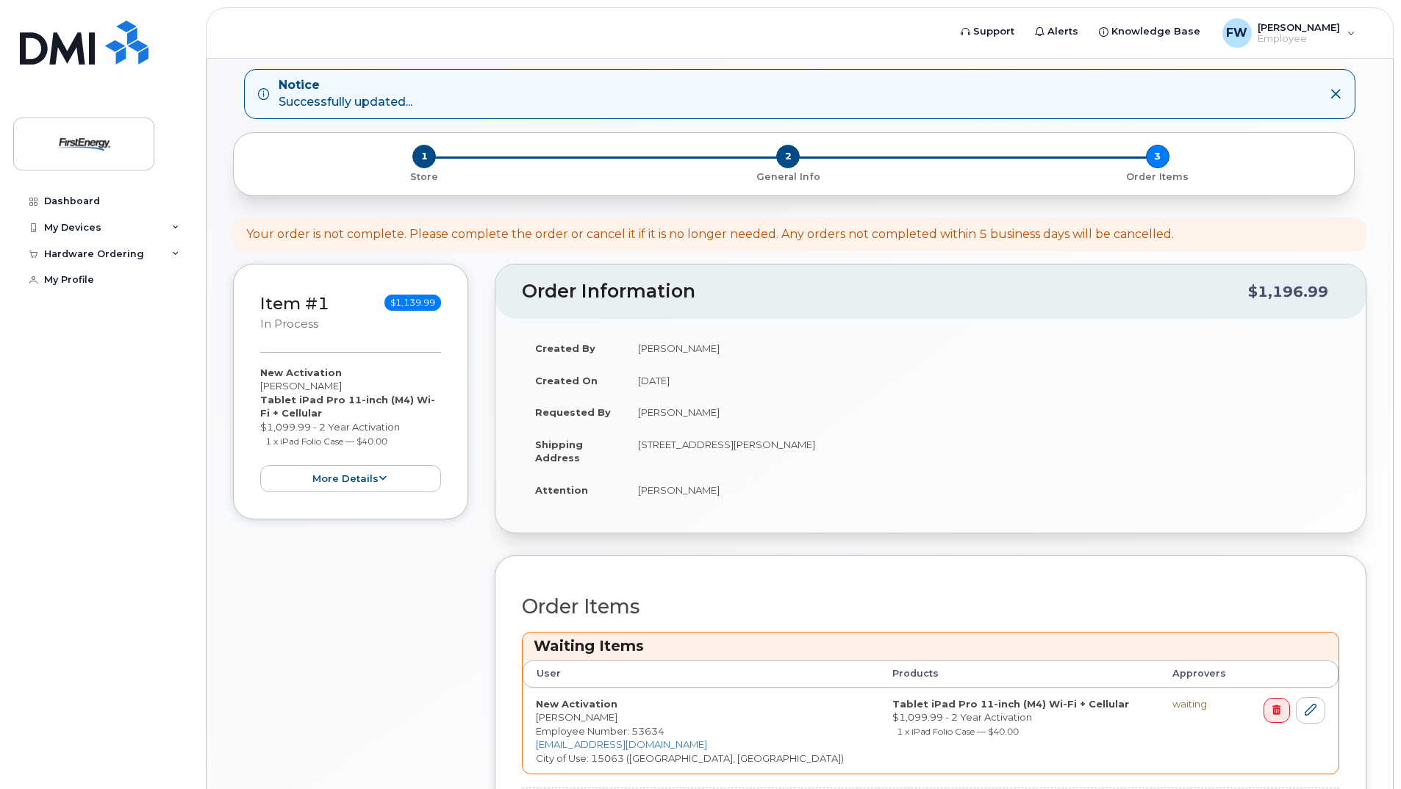
scroll to position [226, 0]
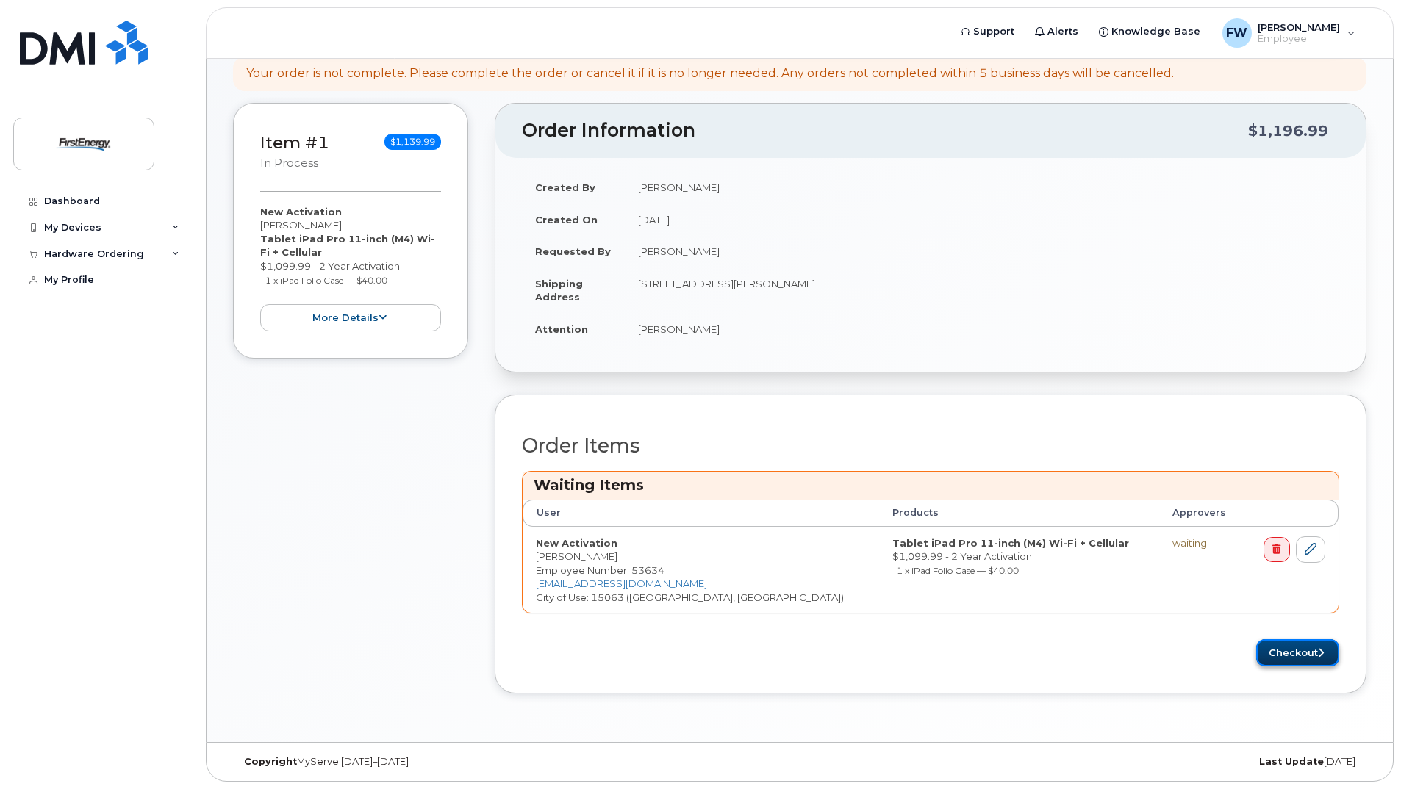
click at [1287, 658] on button "Checkout" at bounding box center [1297, 652] width 83 height 27
